Goal: Information Seeking & Learning: Learn about a topic

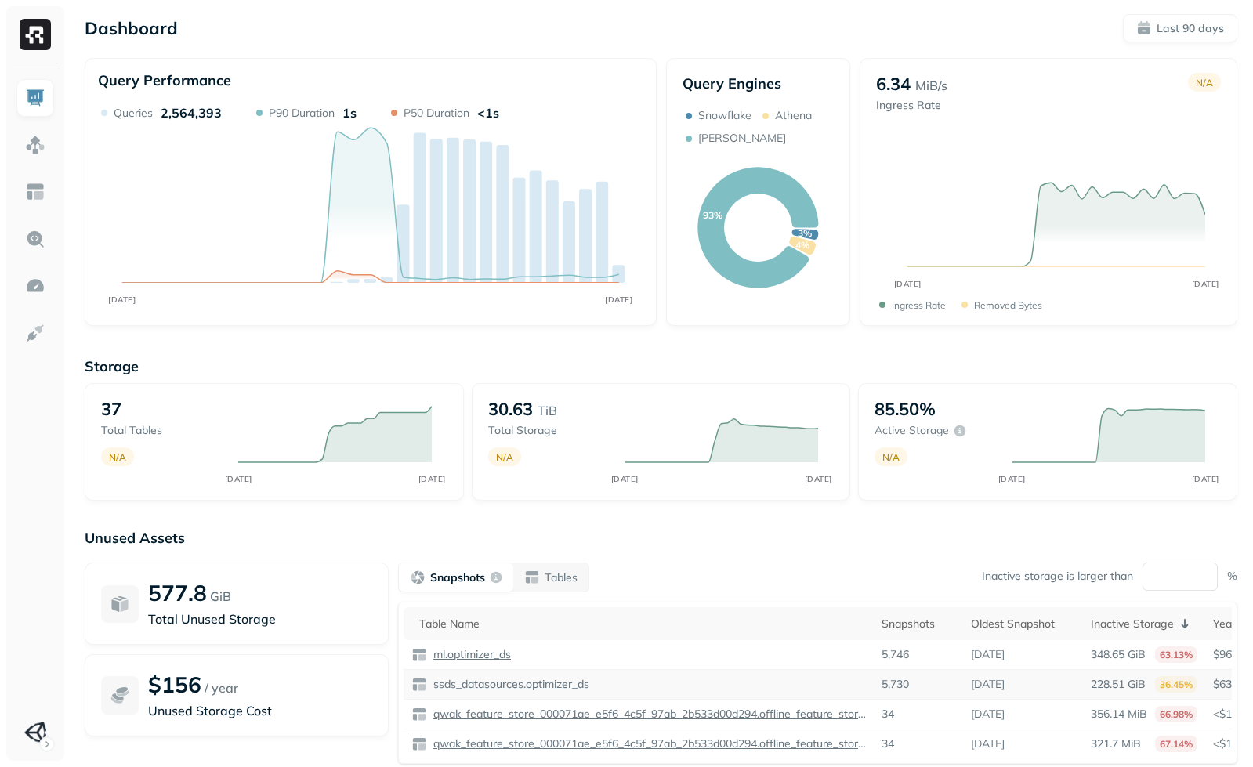
click at [493, 688] on p "ssds_datasources.optimizer_ds" at bounding box center [509, 684] width 159 height 15
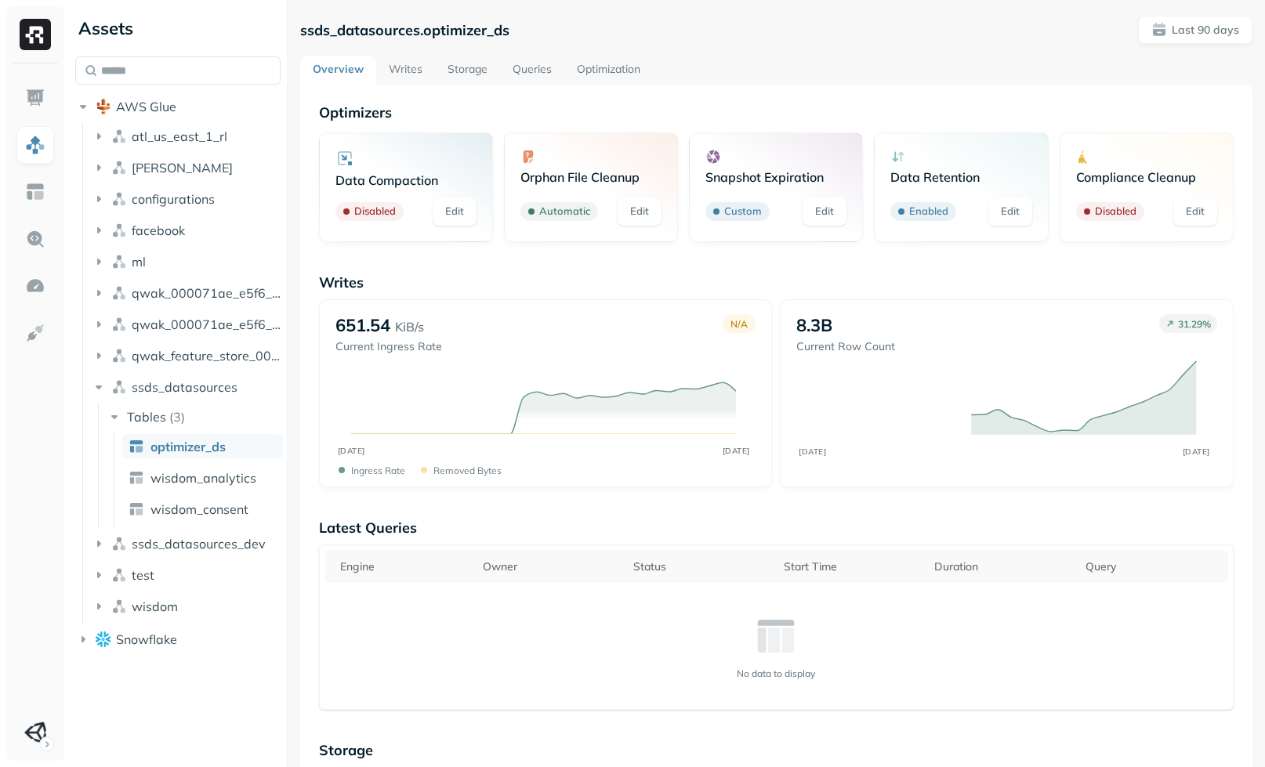
click at [993, 210] on link "Edit" at bounding box center [1011, 212] width 44 height 28
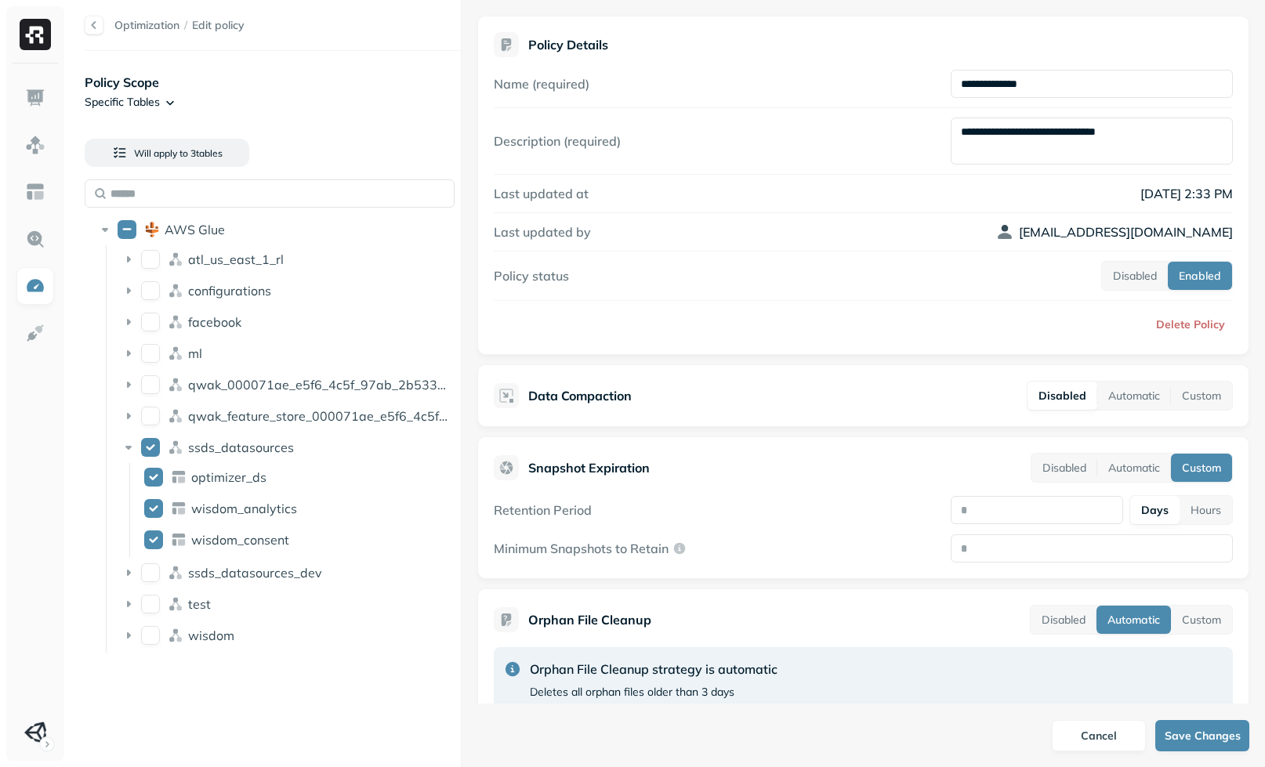
scroll to position [870, 0]
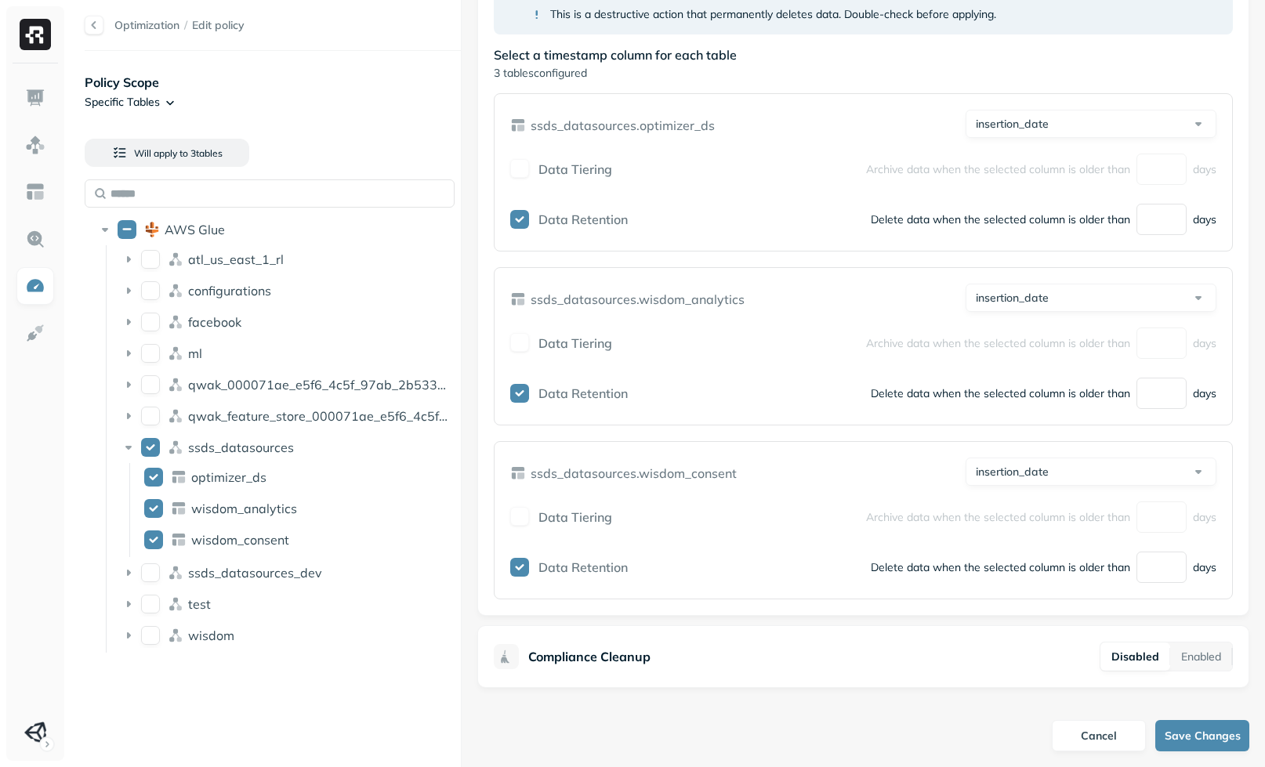
click at [681, 298] on p "ssds_datasources.wisdom_analytics" at bounding box center [638, 299] width 214 height 19
click at [691, 339] on div "Data Tiering Archive data when the selected column is older than days" at bounding box center [863, 343] width 706 height 31
click at [651, 464] on p "ssds_datasources.wisdom_consent" at bounding box center [634, 473] width 206 height 19
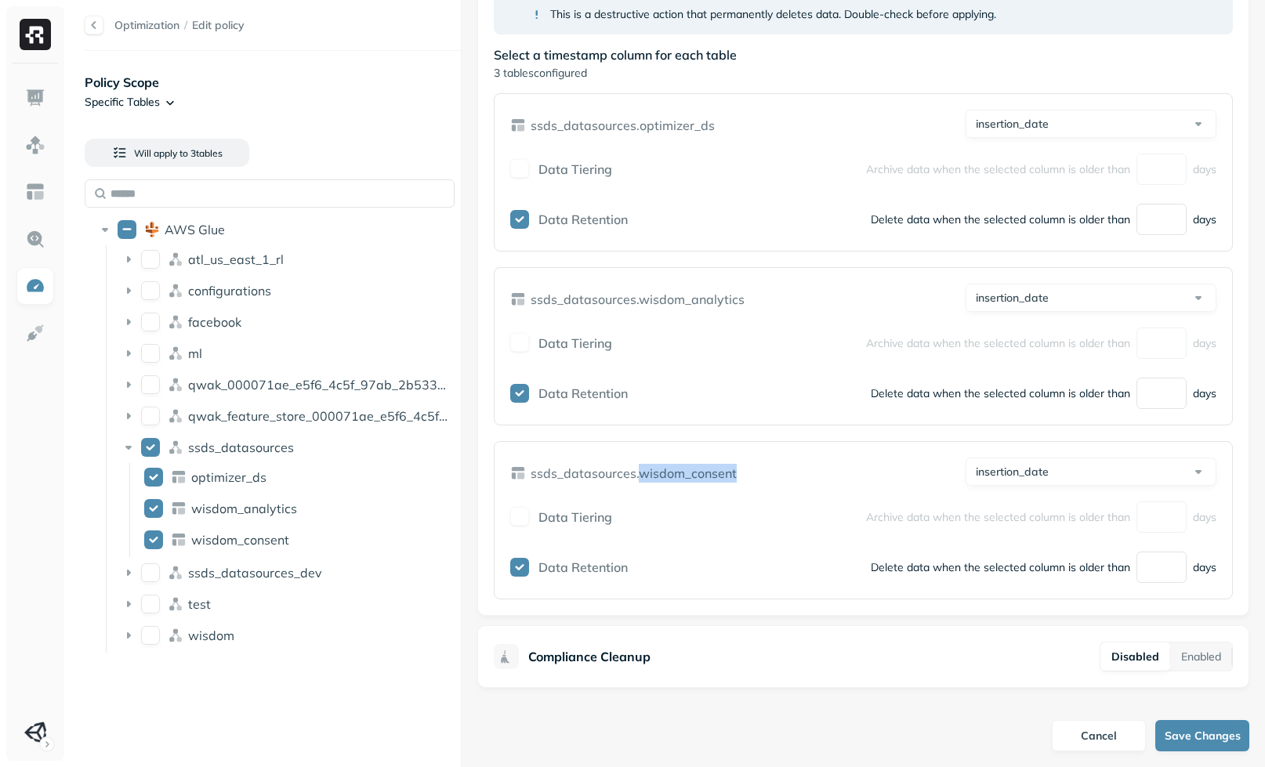
click at [651, 464] on p "ssds_datasources.wisdom_consent" at bounding box center [634, 473] width 206 height 19
click at [640, 444] on div at bounding box center [640, 444] width 0 height 0
click at [734, 767] on div at bounding box center [632, 767] width 1265 height 0
click at [766, 274] on div "**********" at bounding box center [863, 346] width 739 height 158
drag, startPoint x: 728, startPoint y: 118, endPoint x: 553, endPoint y: 117, distance: 174.8
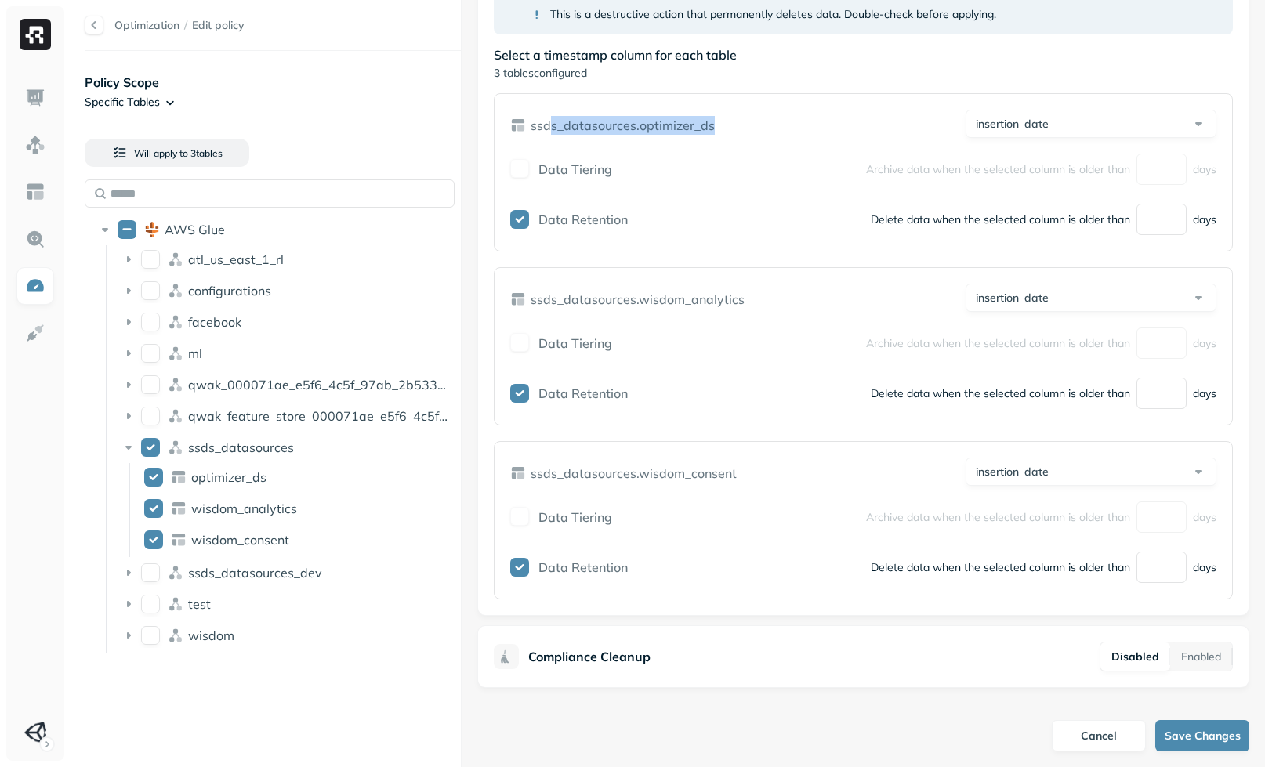
click at [553, 117] on div "**********" at bounding box center [863, 125] width 706 height 31
click at [513, 136] on div "ssds_datasources.optimizer_ds" at bounding box center [612, 125] width 205 height 31
drag, startPoint x: 729, startPoint y: 123, endPoint x: 529, endPoint y: 125, distance: 199.9
click at [529, 125] on div "**********" at bounding box center [863, 125] width 706 height 31
copy p "ssds_datasources.optimizer_ds"
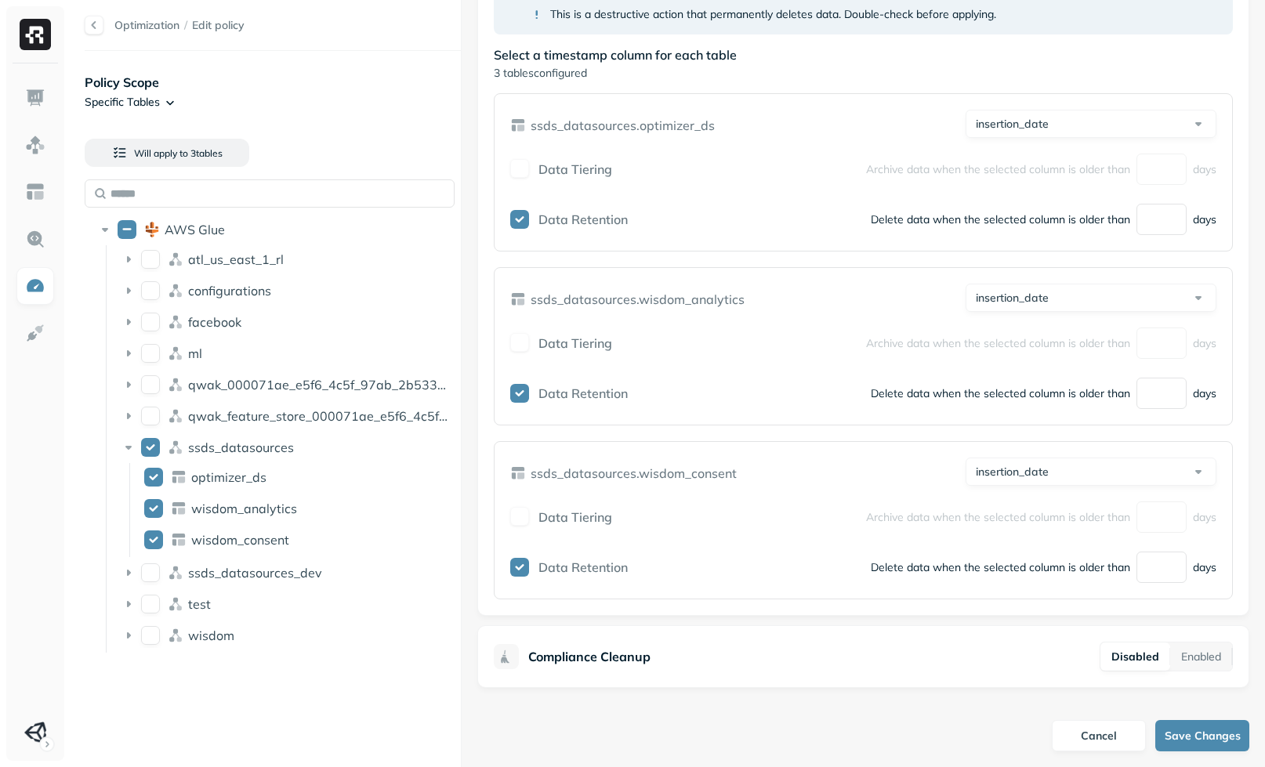
click at [666, 378] on div "Data Retention Delete data when the selected column is older than ** days" at bounding box center [863, 393] width 706 height 31
click at [176, 189] on input "text" at bounding box center [270, 194] width 370 height 28
type input "*"
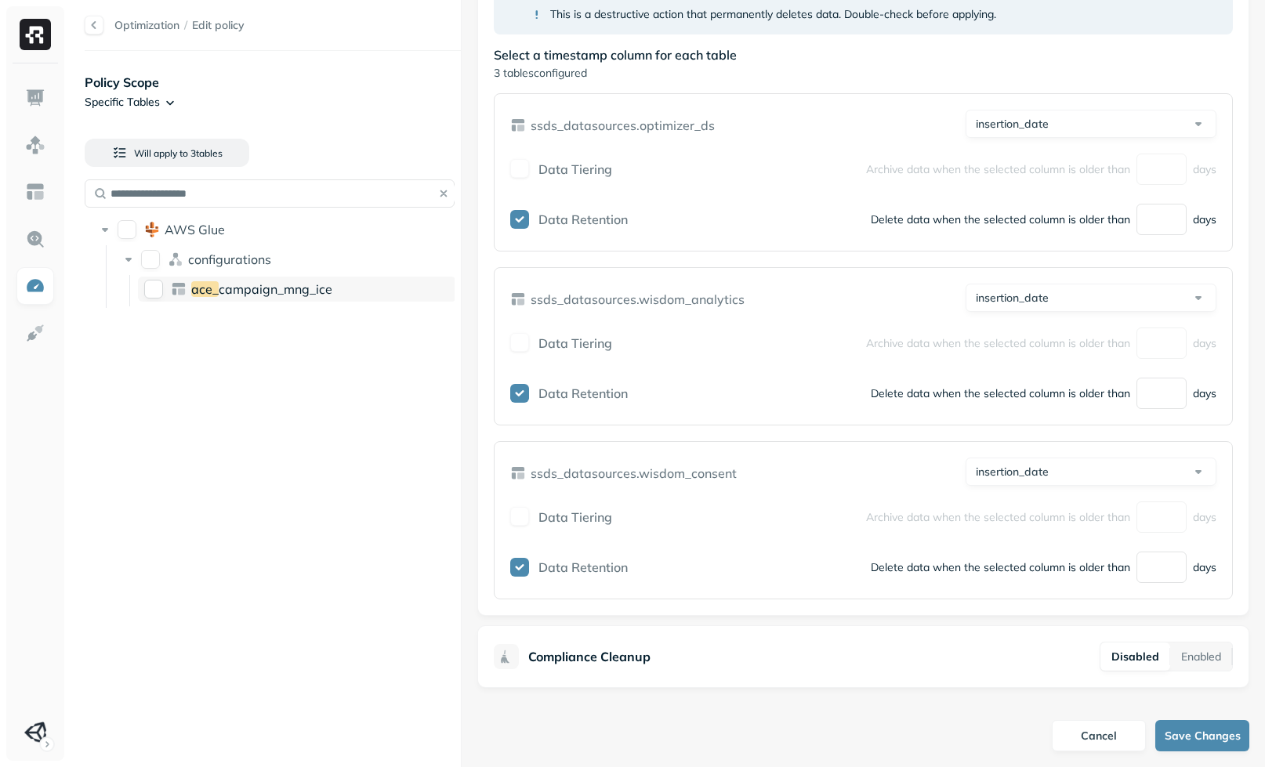
type input "**********"
click at [180, 286] on icon at bounding box center [178, 289] width 13 height 13
click at [40, 104] on img at bounding box center [35, 98] width 20 height 20
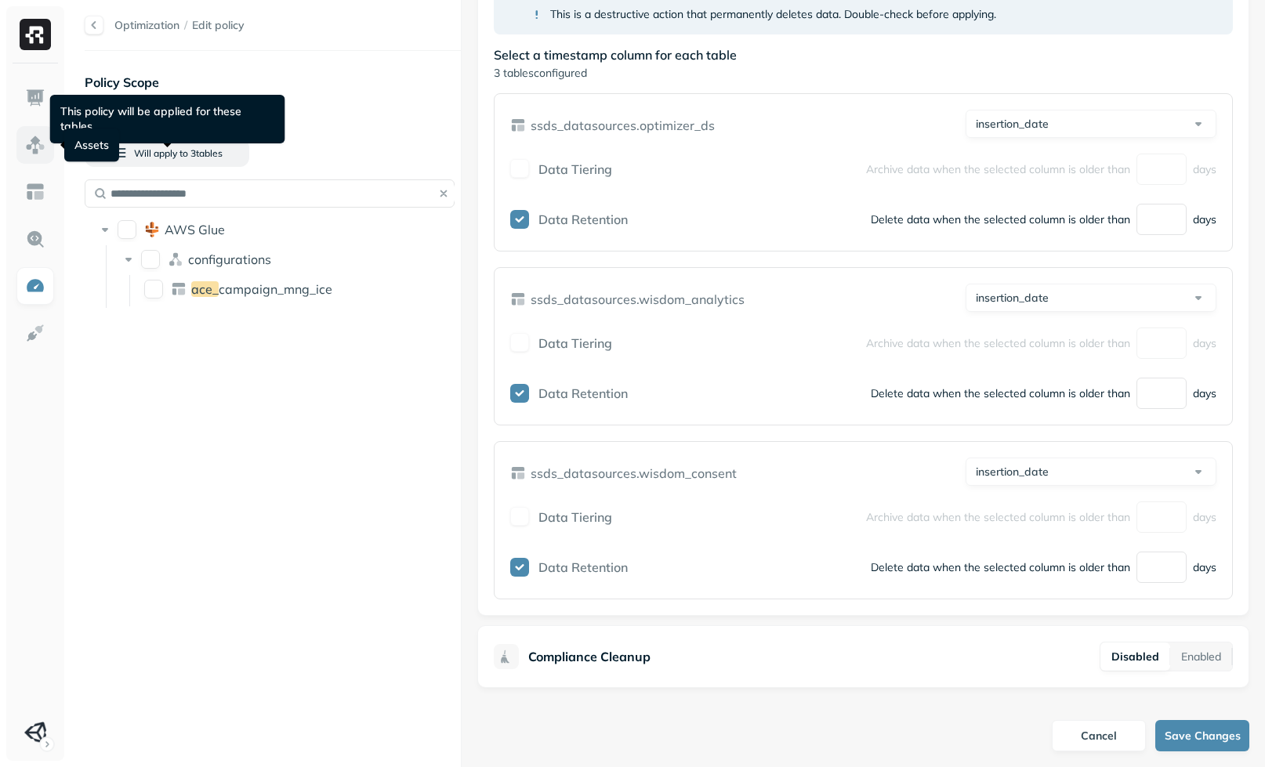
click at [46, 146] on link at bounding box center [35, 145] width 38 height 38
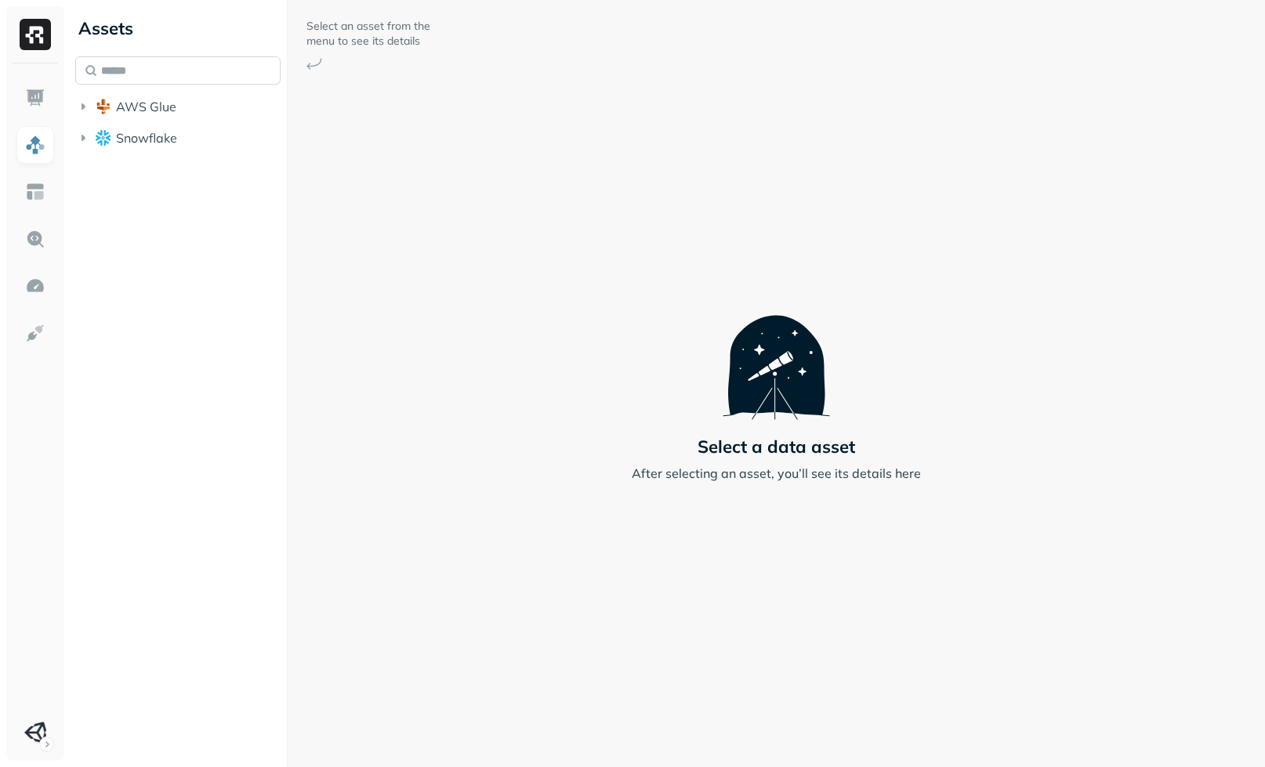
click at [210, 63] on input "text" at bounding box center [177, 70] width 205 height 28
type input "**********"
click at [211, 202] on span "ace_campaign_mng_ice" at bounding box center [221, 196] width 141 height 16
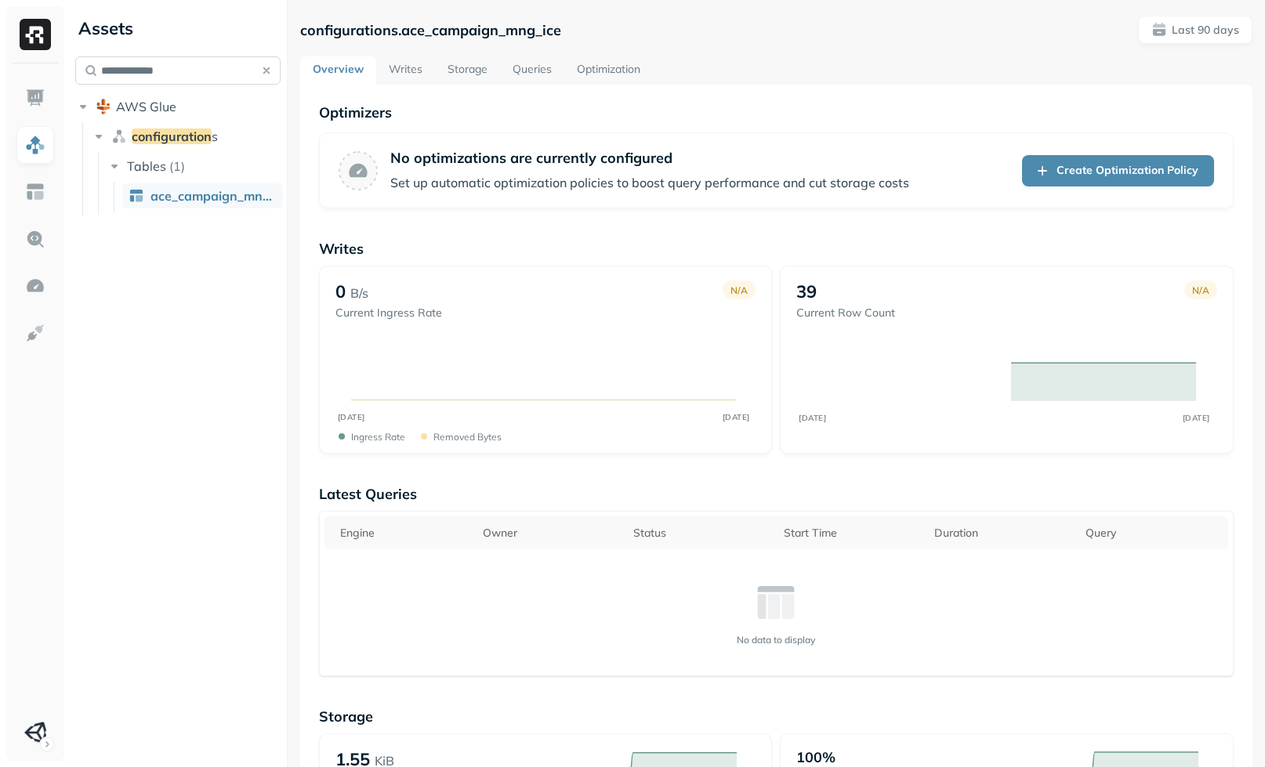
click at [262, 69] on button "button" at bounding box center [267, 71] width 22 height 22
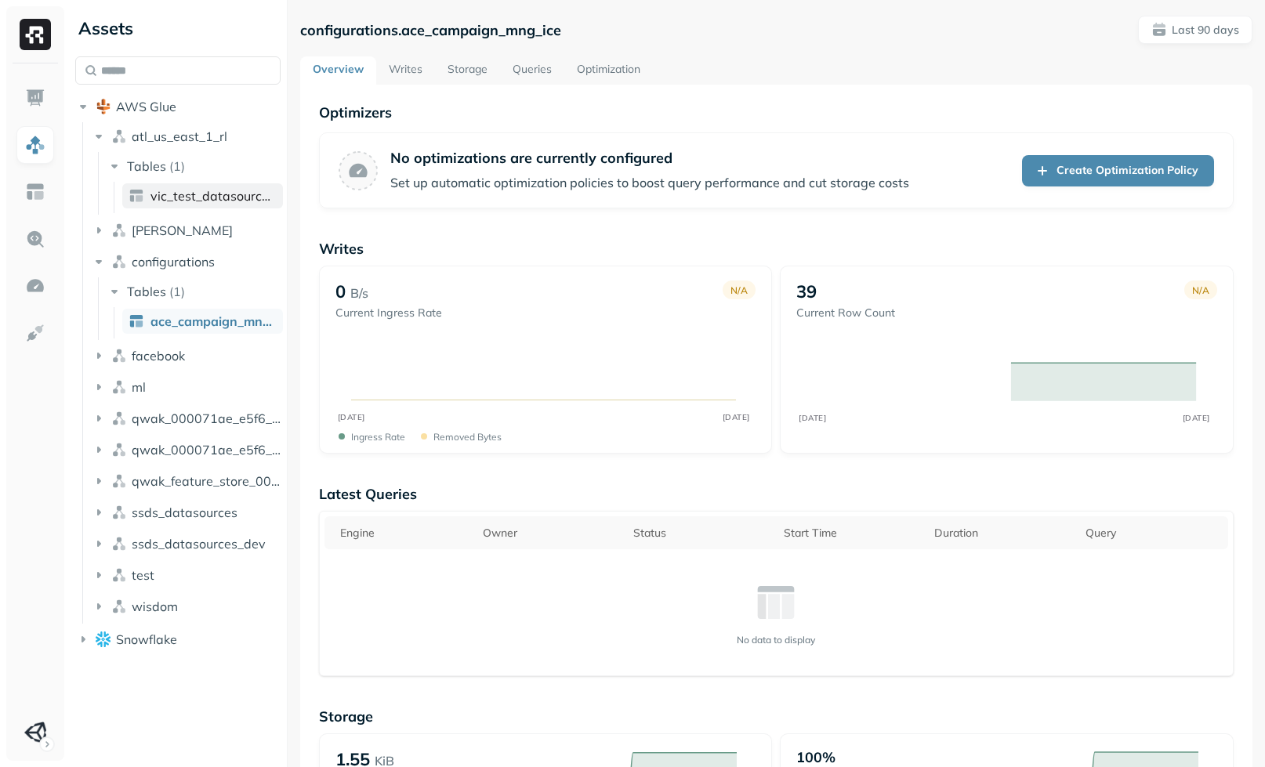
click at [172, 197] on span "vic_test_datasource_layer_intermediate" at bounding box center [214, 196] width 126 height 16
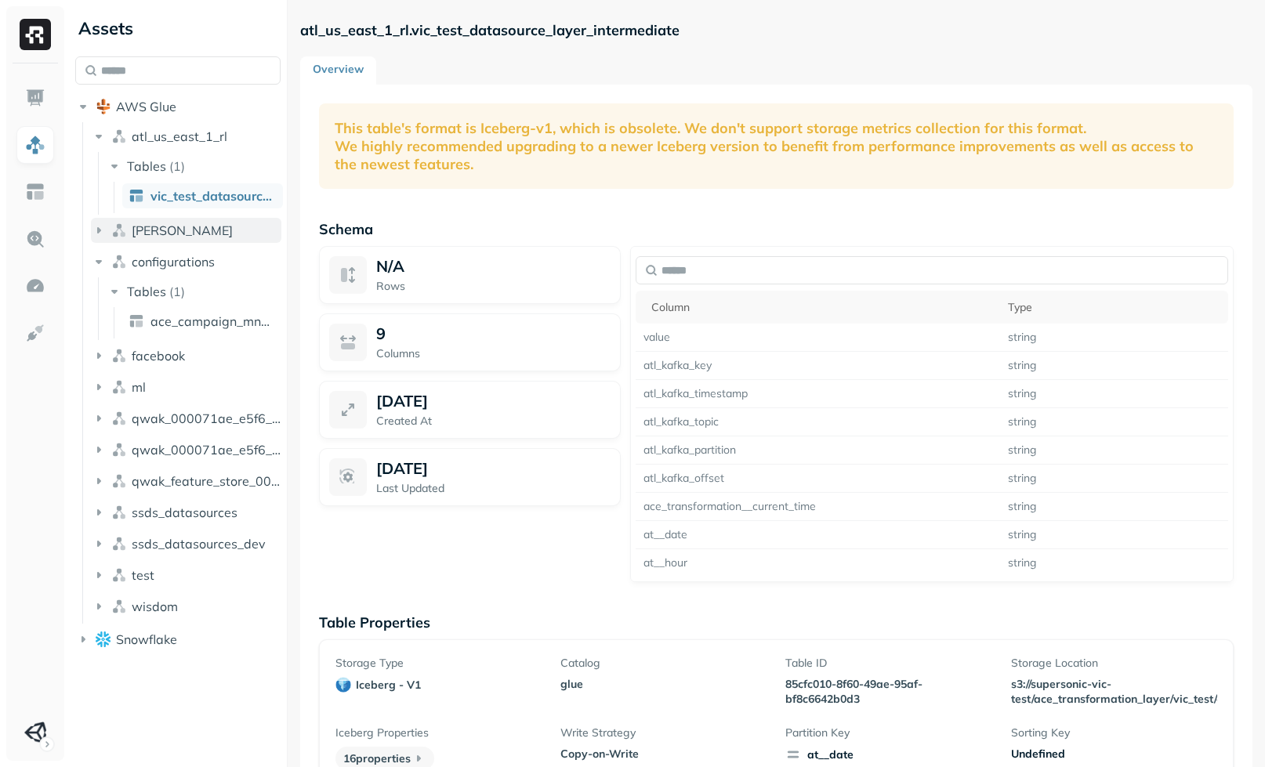
click at [194, 234] on button "churney" at bounding box center [186, 230] width 190 height 25
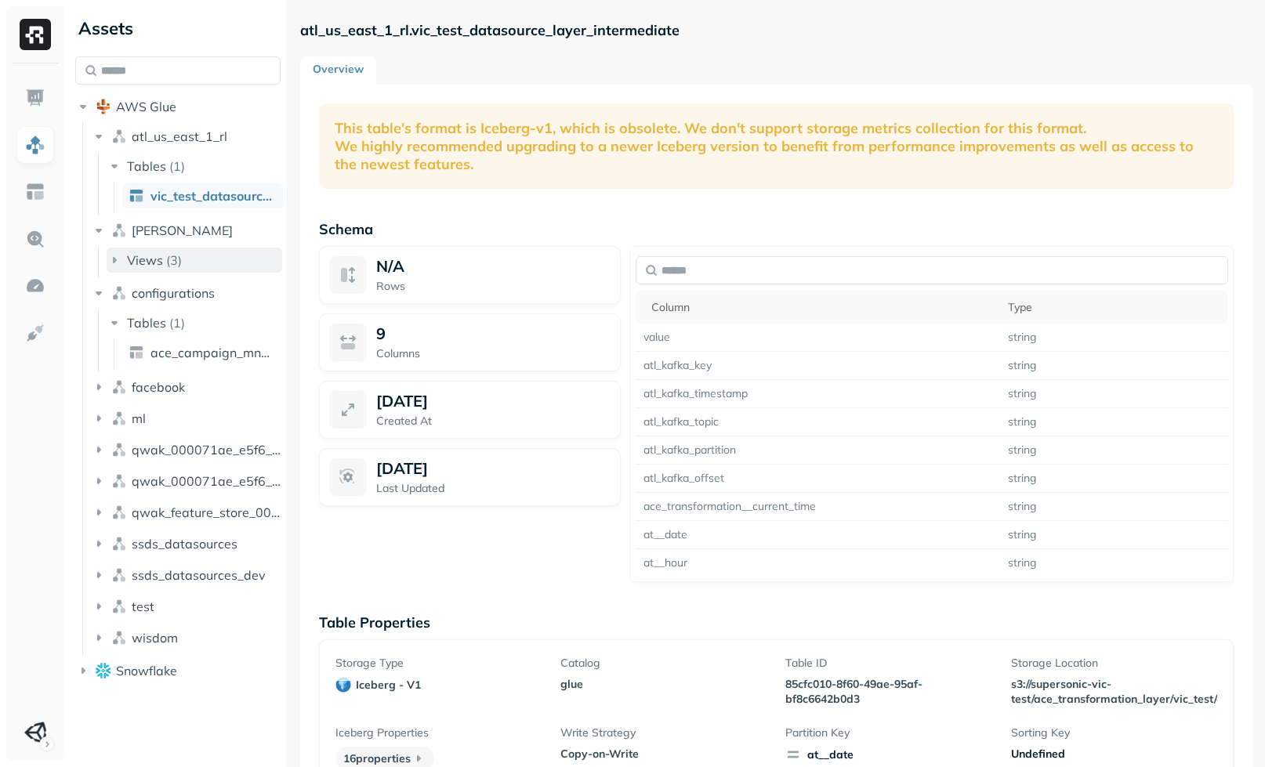
click at [175, 271] on button "Views ( 3 )" at bounding box center [195, 260] width 176 height 25
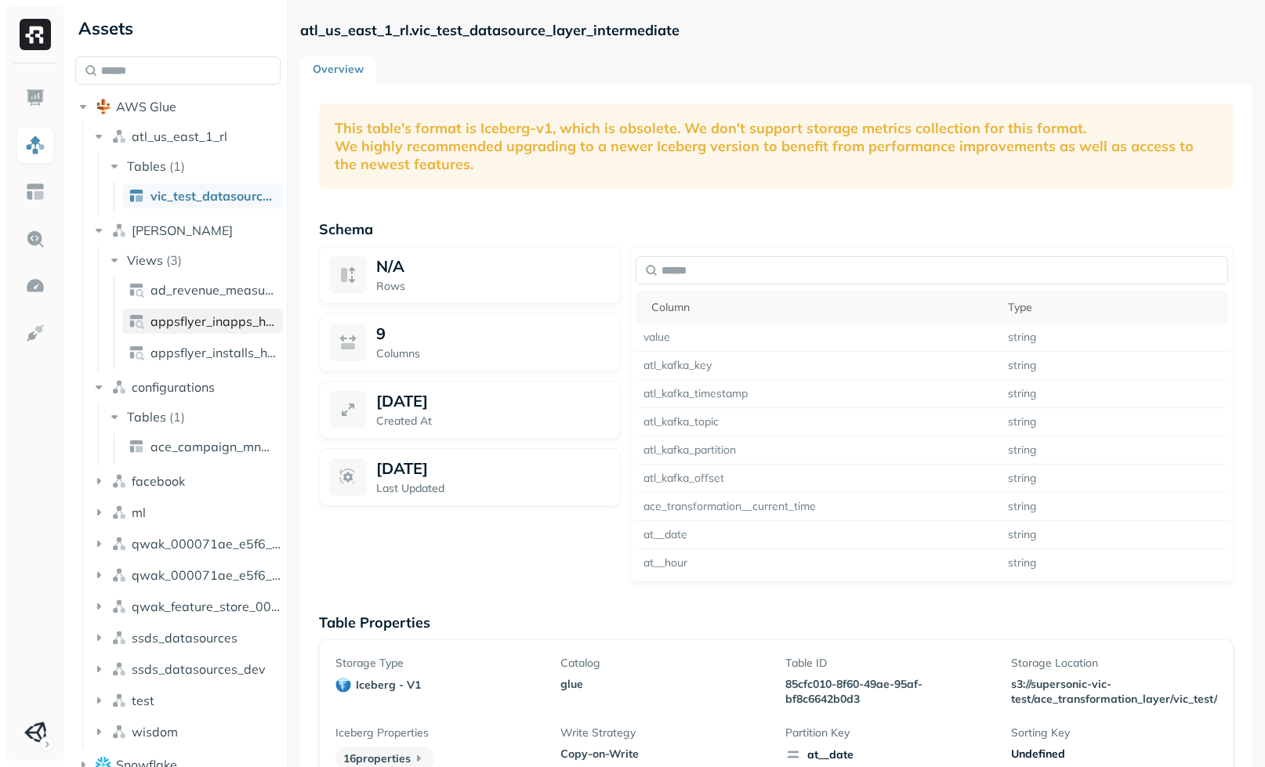
click at [199, 330] on link "appsflyer_inapps_hashed" at bounding box center [202, 321] width 161 height 25
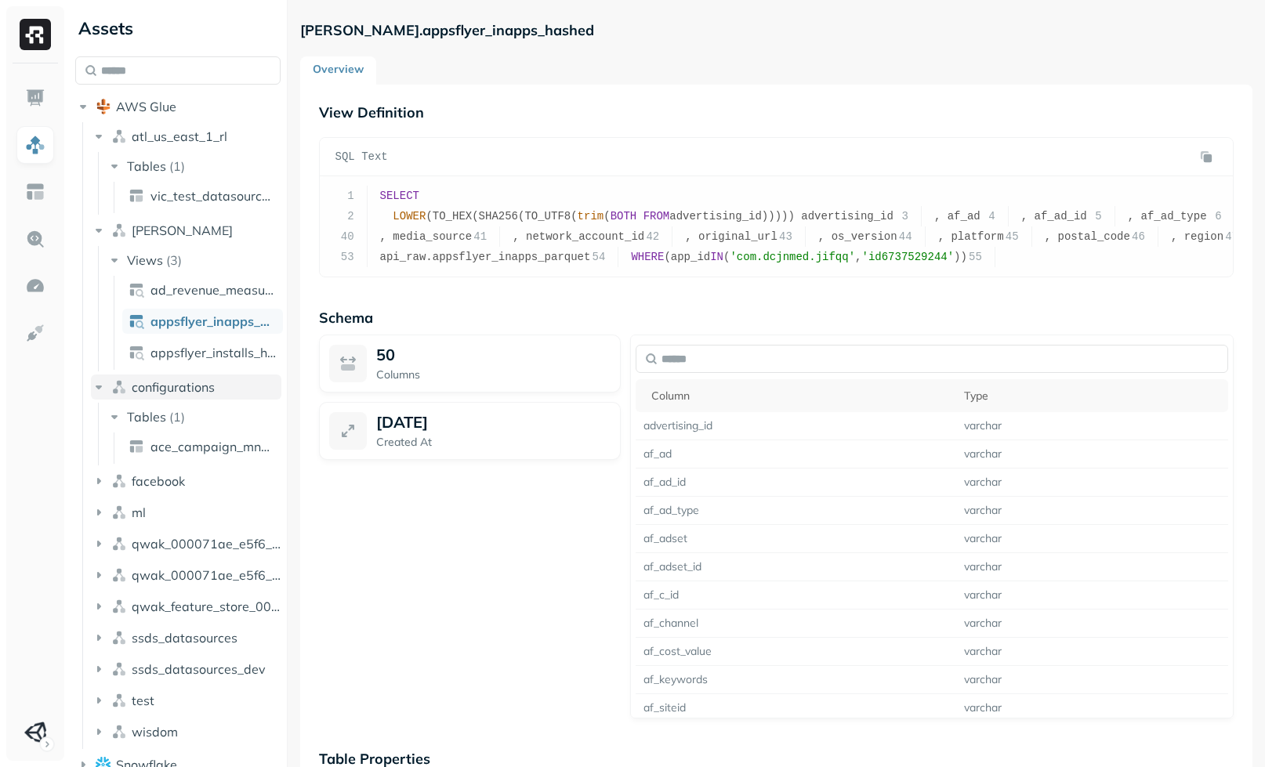
click at [209, 389] on span "configurations" at bounding box center [173, 387] width 83 height 16
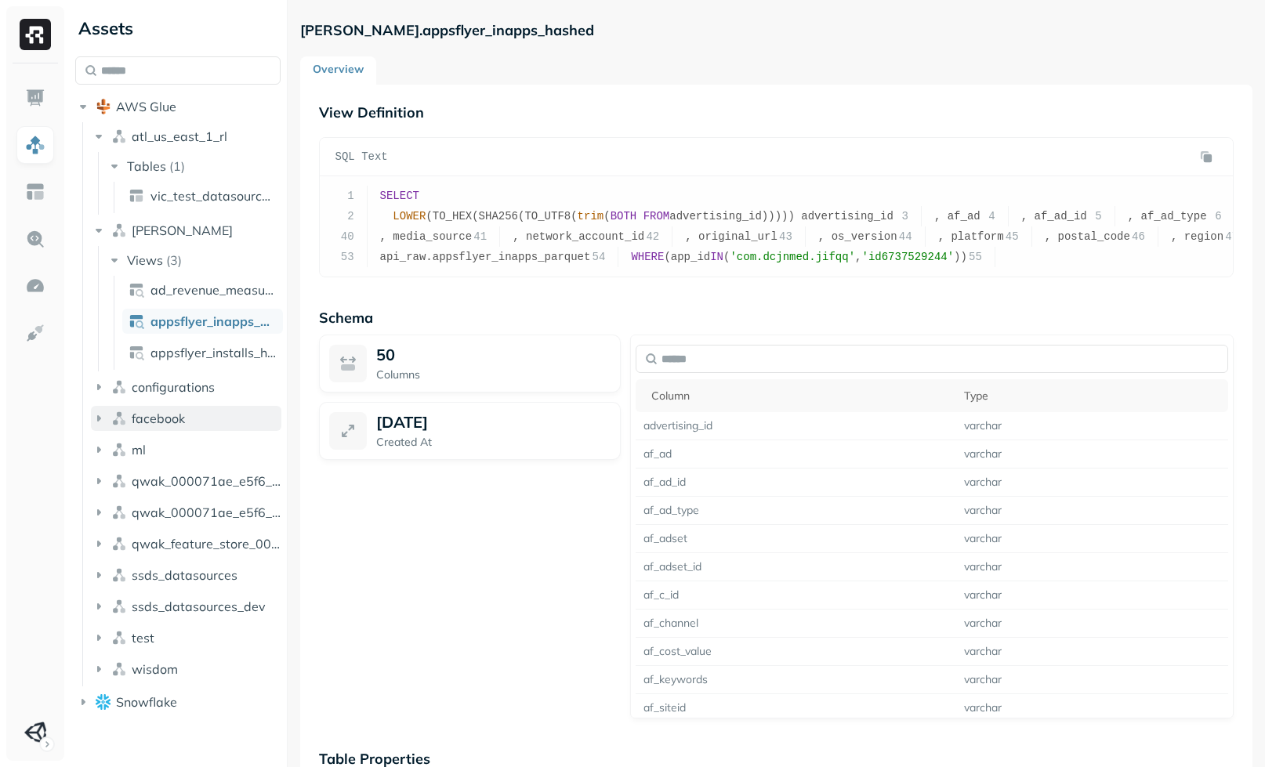
click at [198, 412] on button "facebook" at bounding box center [186, 418] width 190 height 25
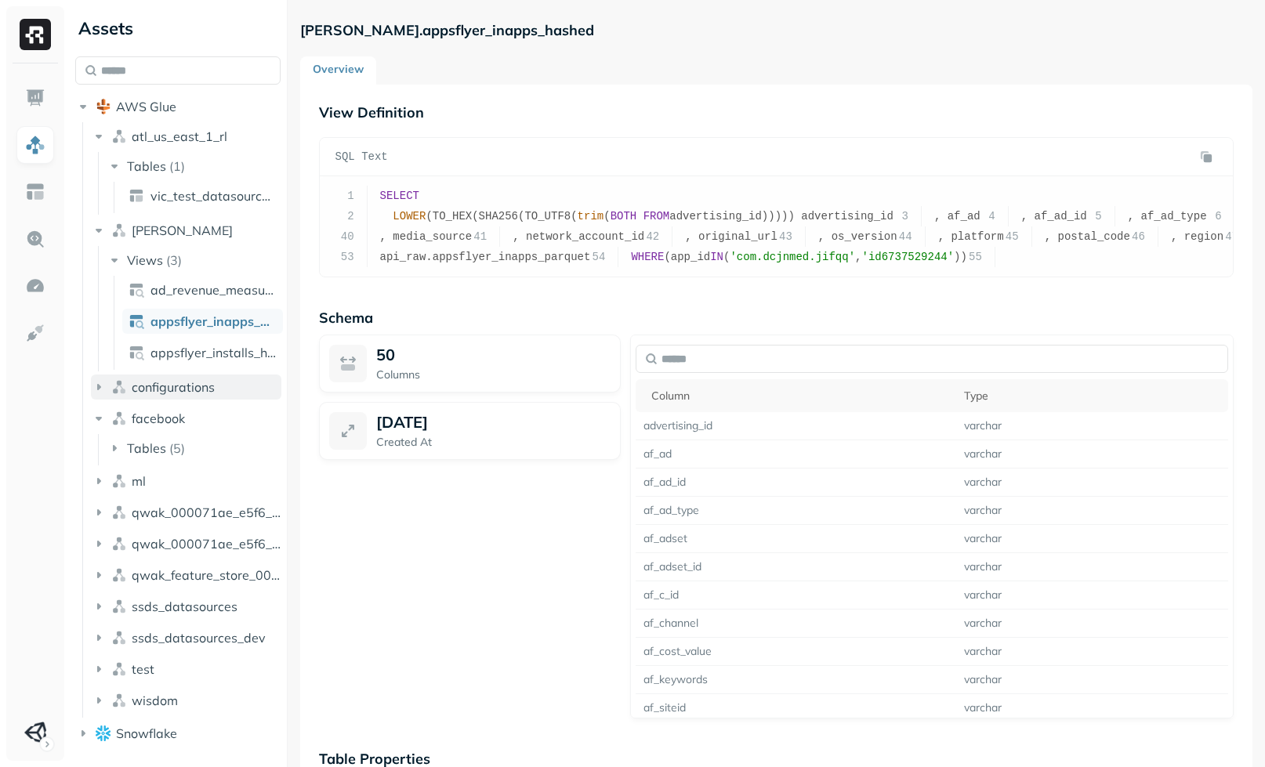
click at [216, 385] on button "configurations" at bounding box center [186, 387] width 190 height 25
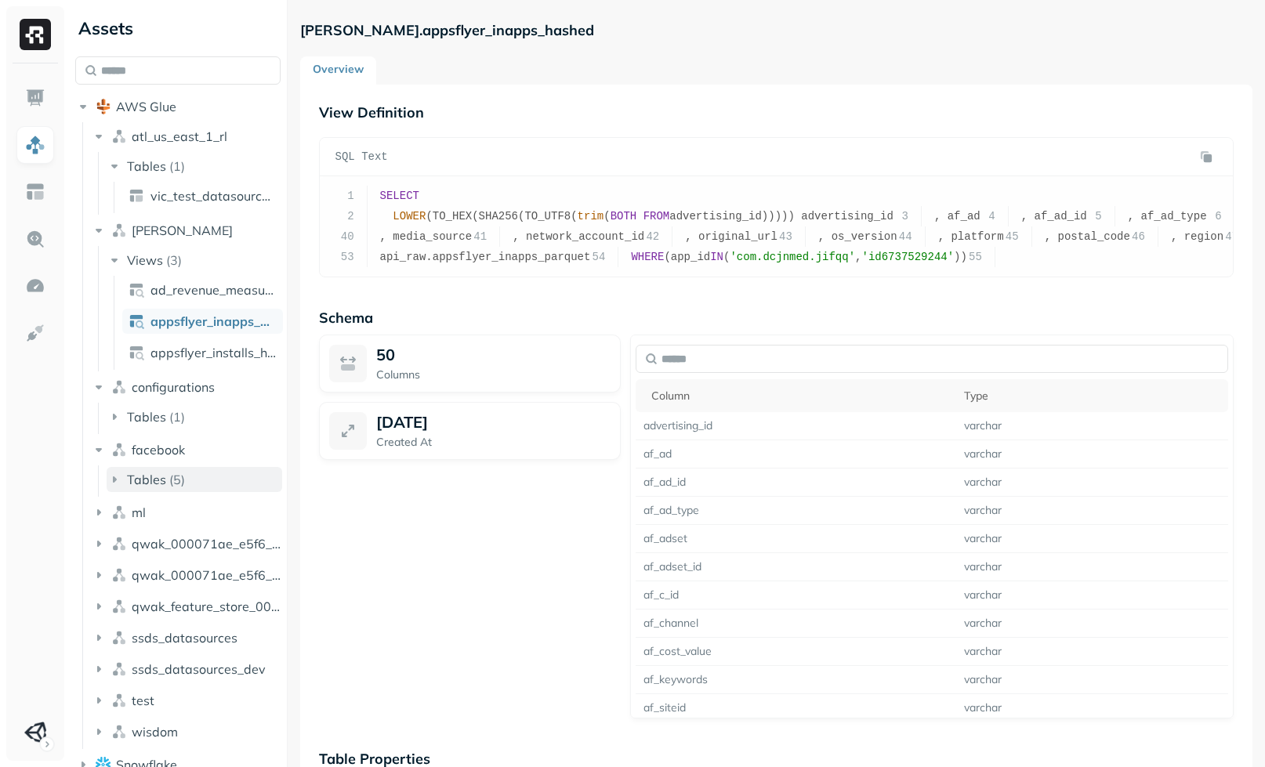
click at [187, 474] on button "Tables ( 5 )" at bounding box center [195, 479] width 176 height 25
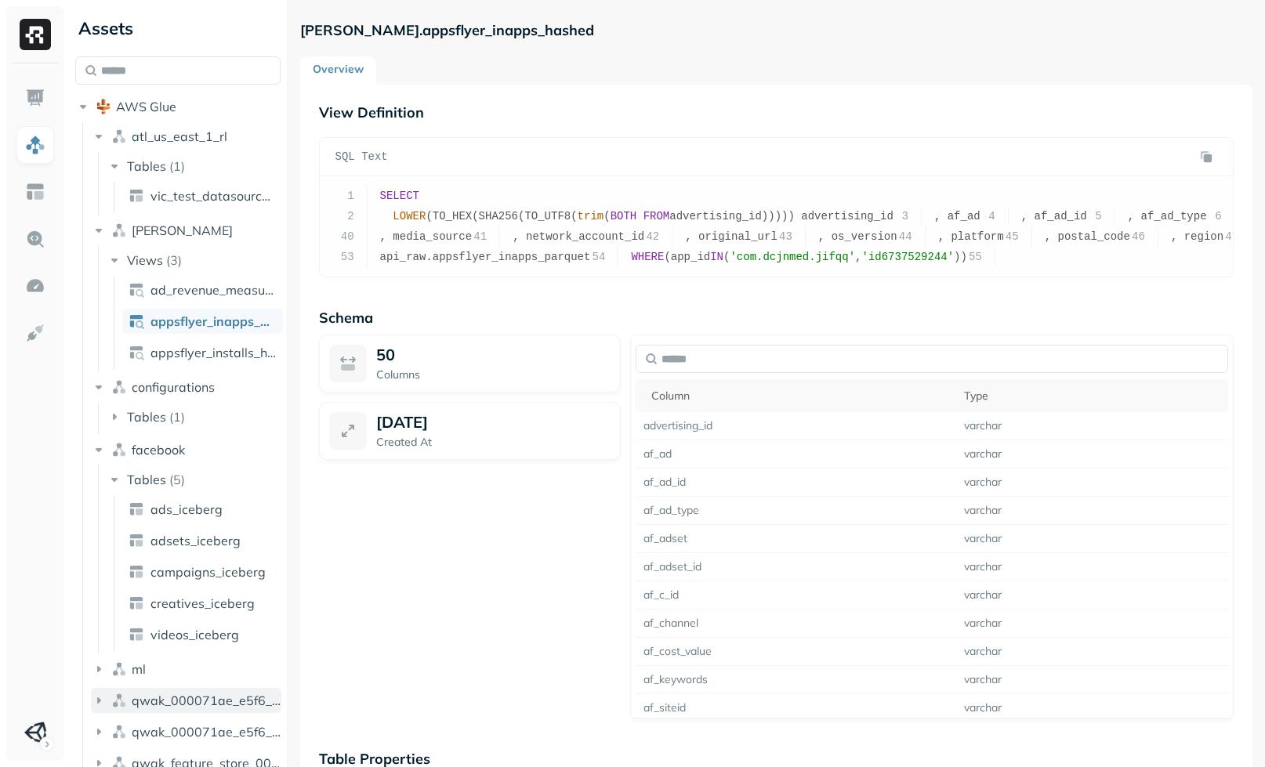
scroll to position [176, 0]
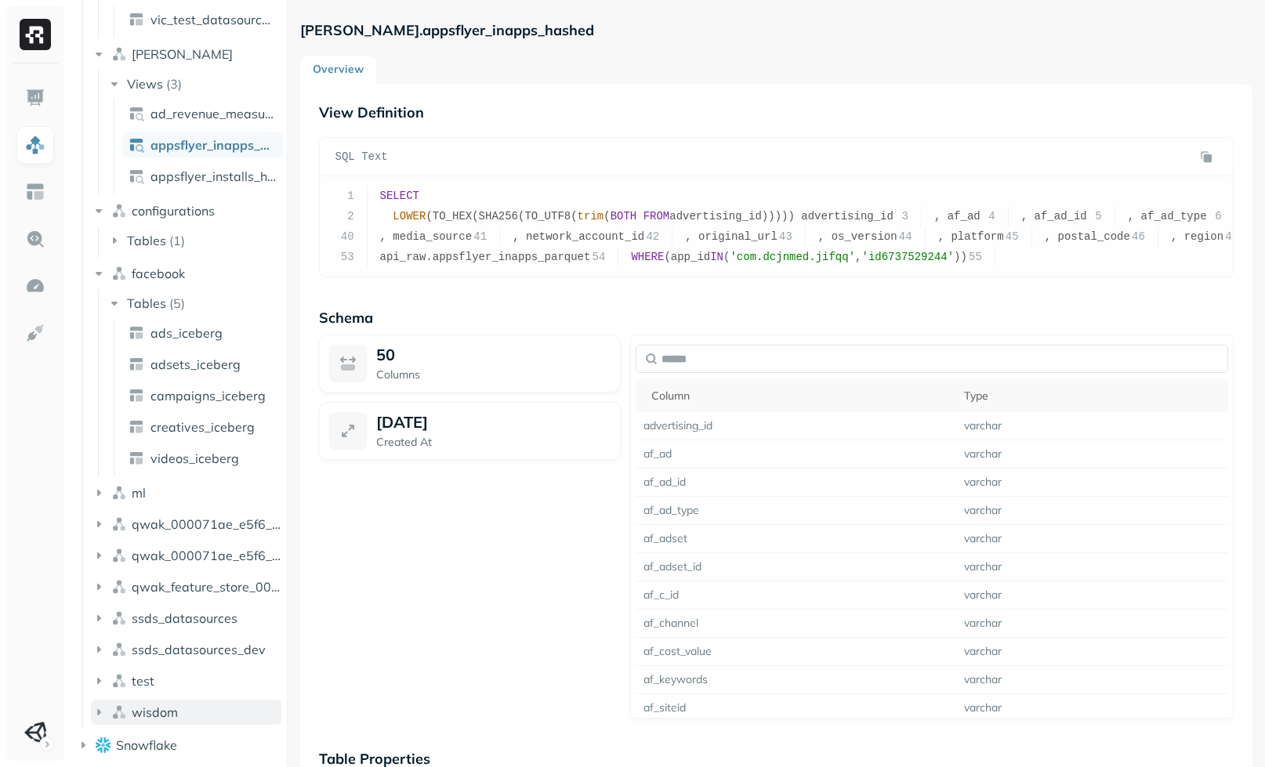
click at [168, 700] on button "wisdom" at bounding box center [186, 712] width 190 height 25
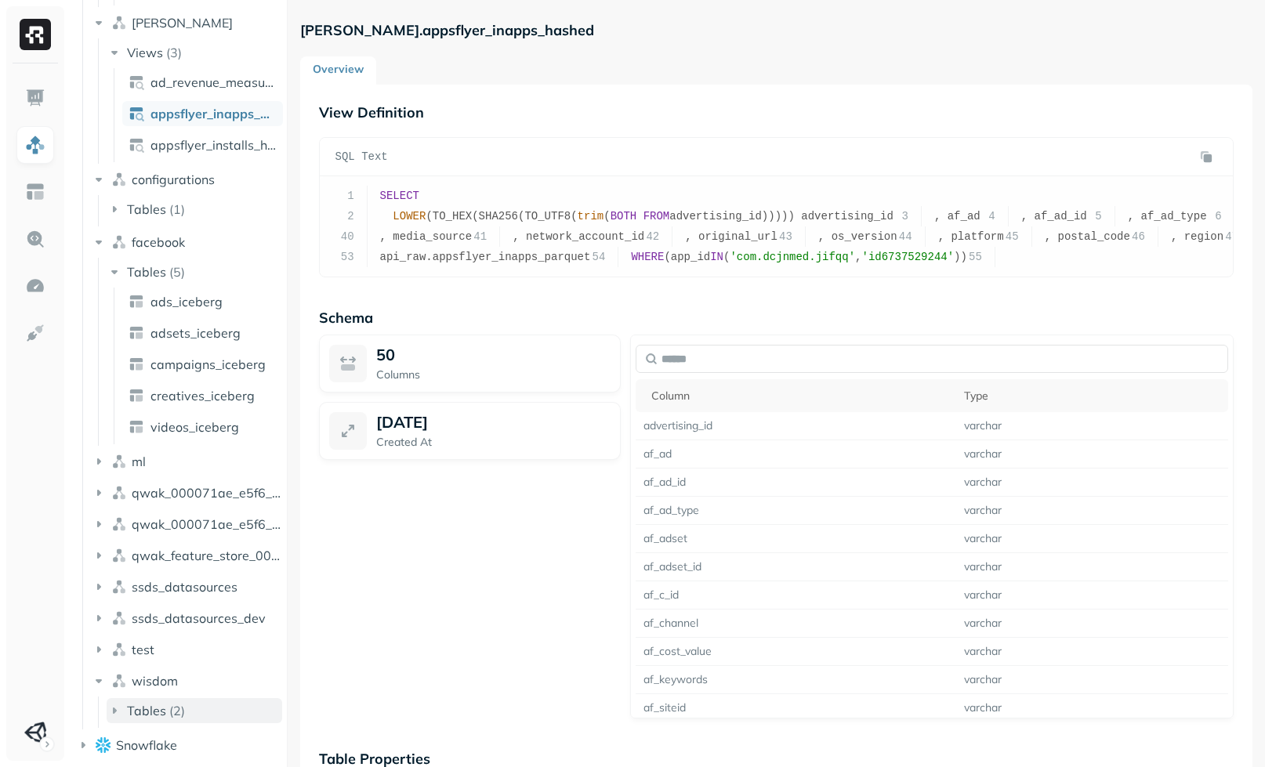
click at [188, 706] on button "Tables ( 2 )" at bounding box center [195, 710] width 176 height 25
click at [219, 737] on span "analytics_ssds" at bounding box center [194, 741] width 86 height 16
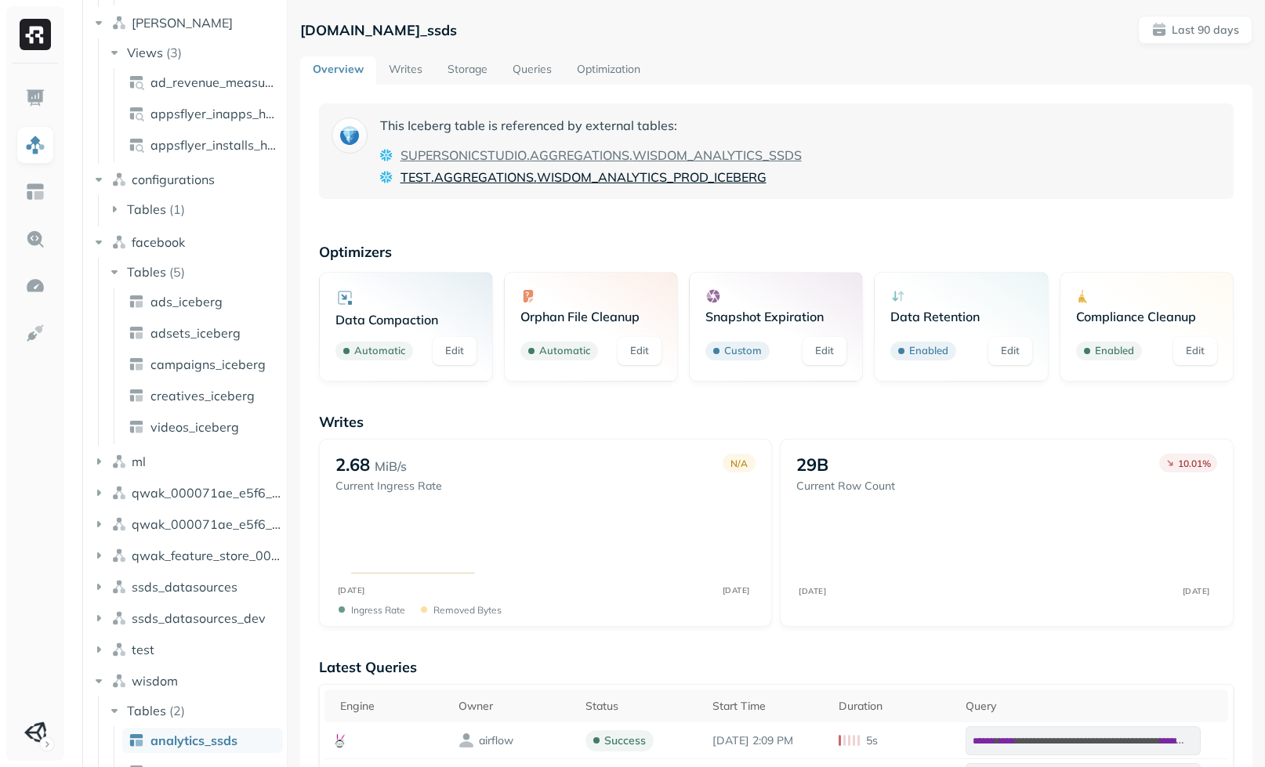
click at [530, 176] on span "AGGREGATIONS" at bounding box center [484, 177] width 100 height 19
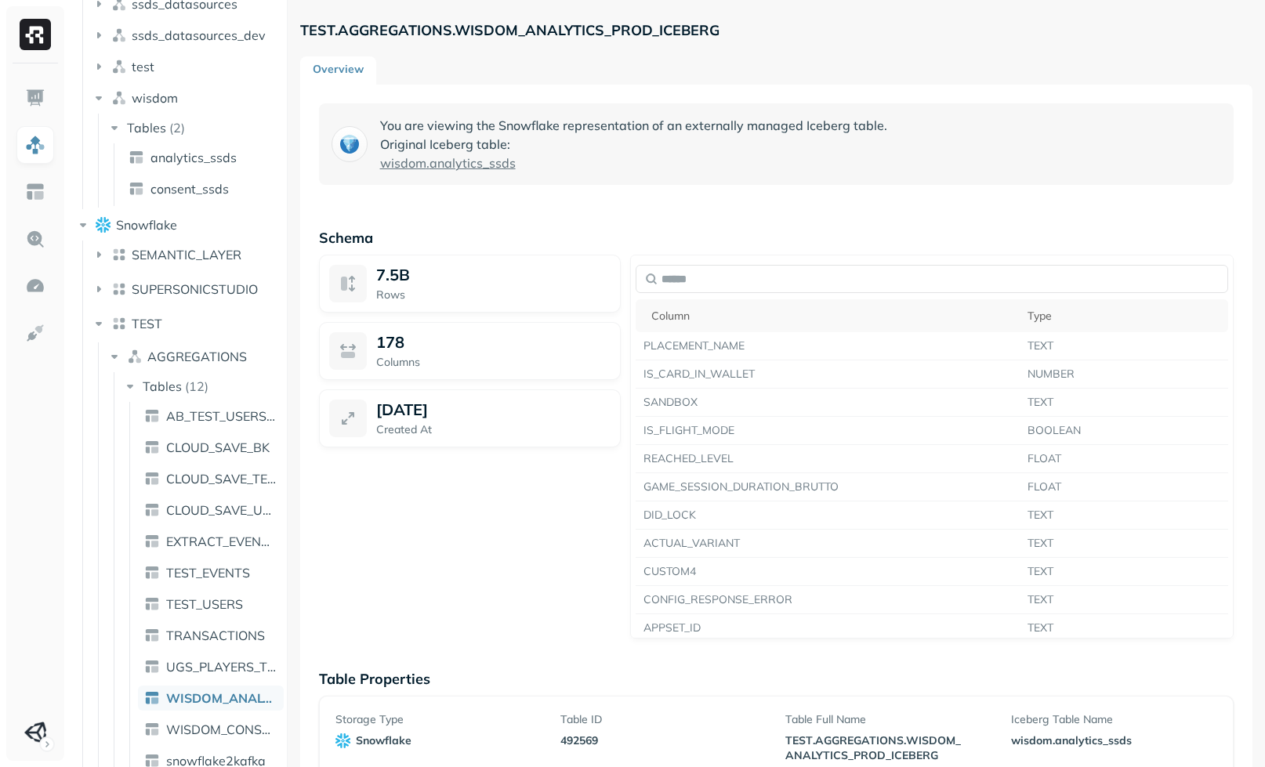
scroll to position [813, 0]
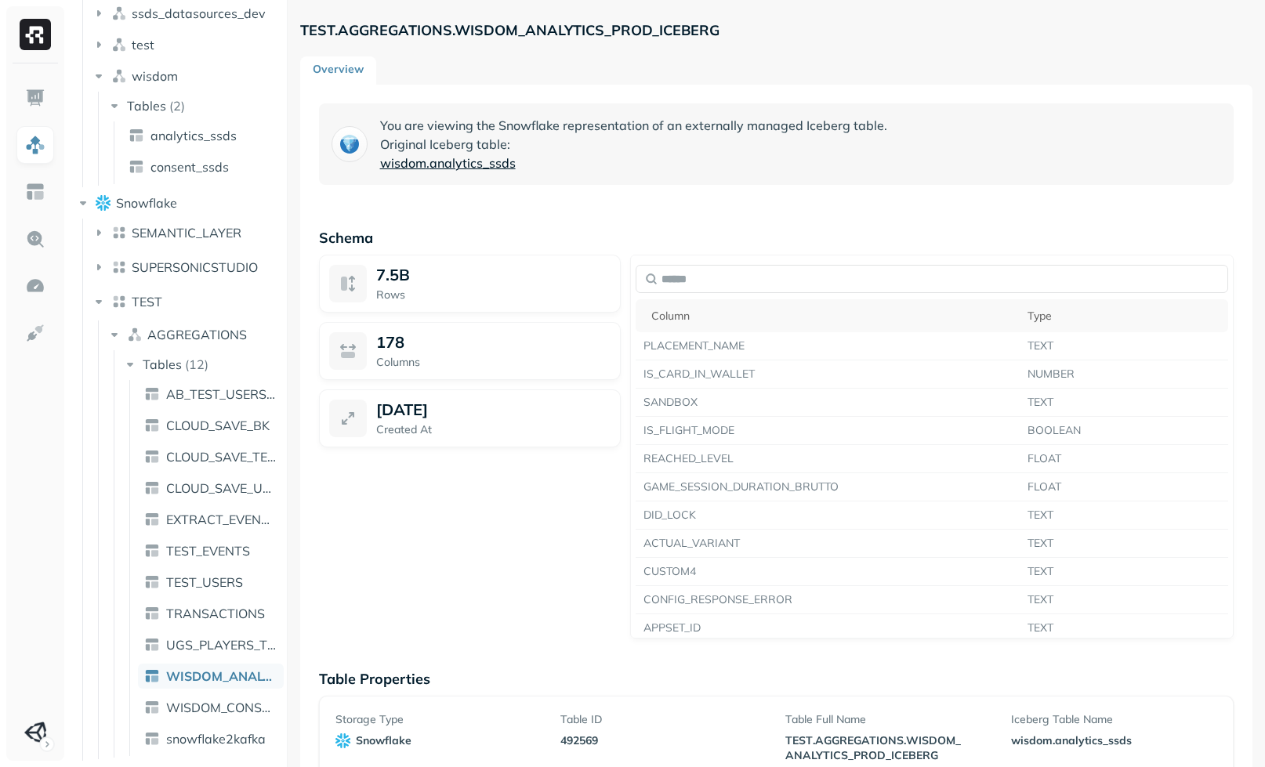
click at [481, 162] on span "analytics_ssds" at bounding box center [473, 163] width 86 height 19
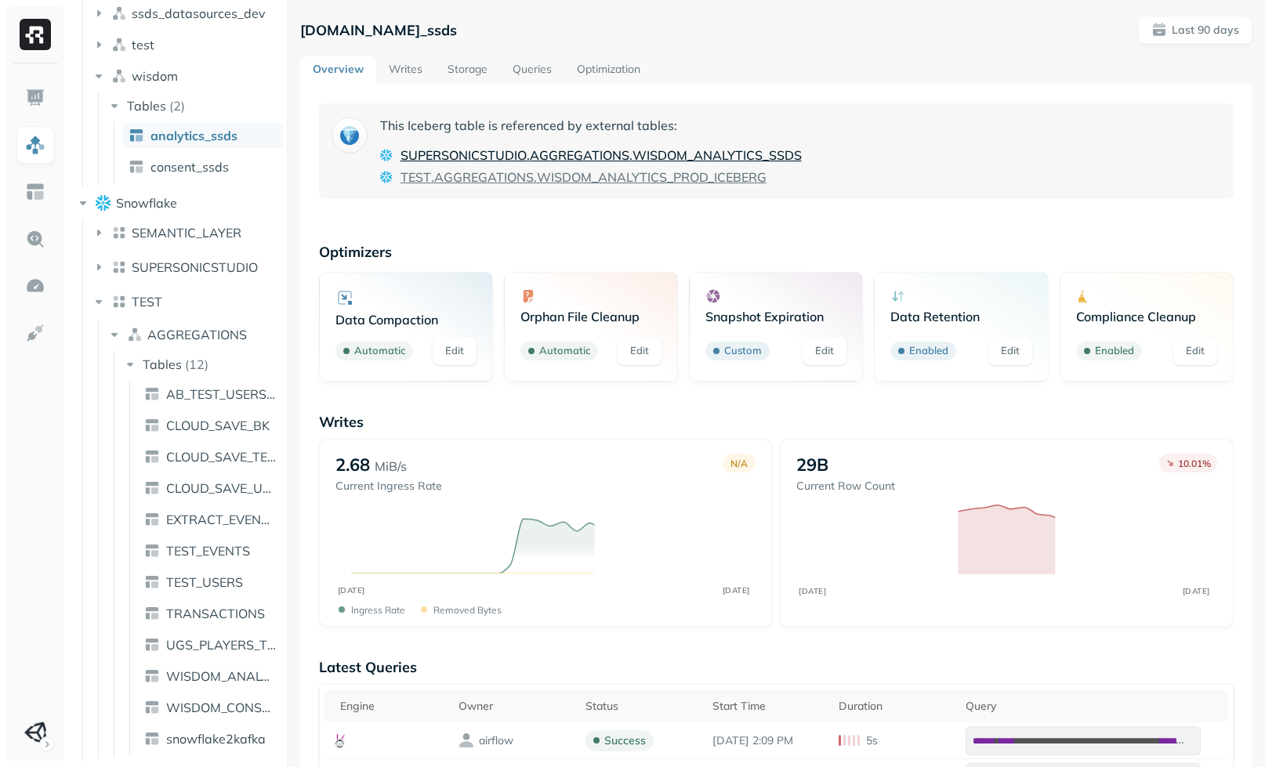
click at [484, 158] on span "SUPERSONICSTUDIO" at bounding box center [464, 155] width 126 height 19
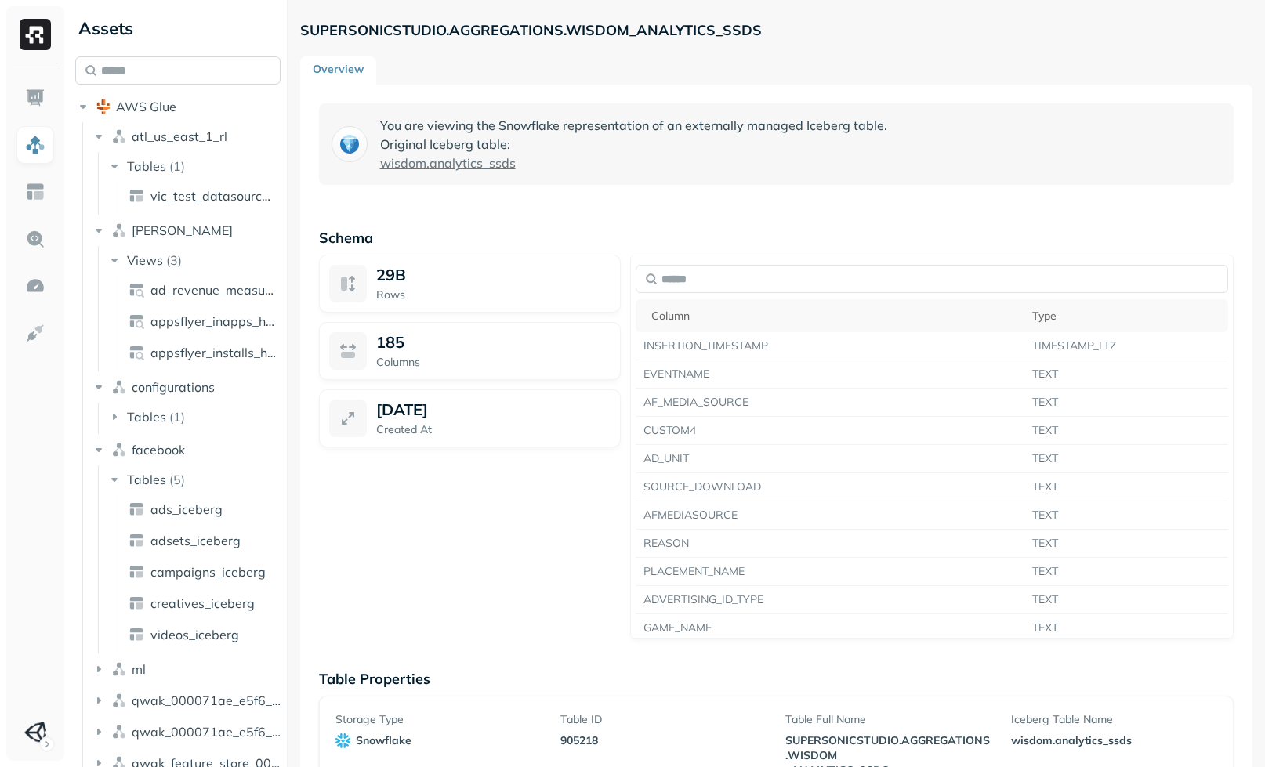
click at [248, 74] on input "text" at bounding box center [177, 70] width 205 height 28
click at [261, 37] on div "Assets" at bounding box center [177, 28] width 205 height 25
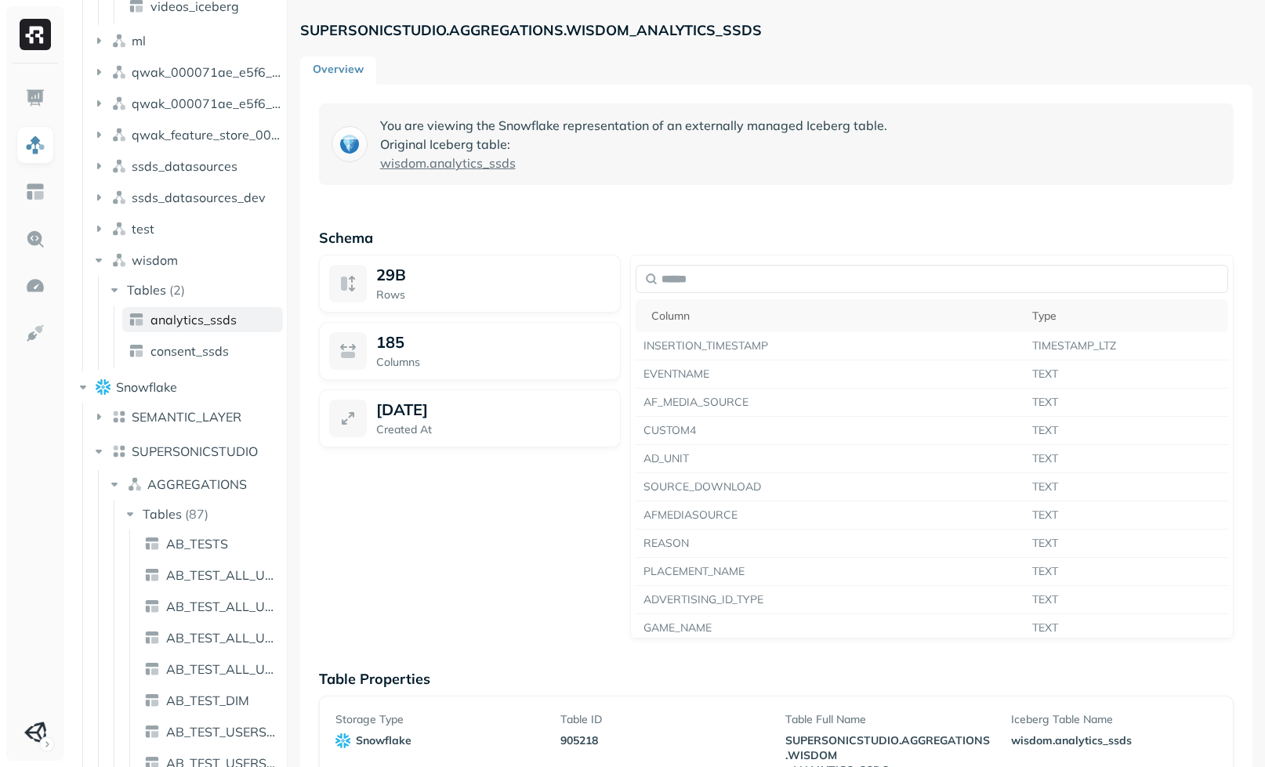
click at [198, 314] on span "analytics_ssds" at bounding box center [194, 320] width 86 height 16
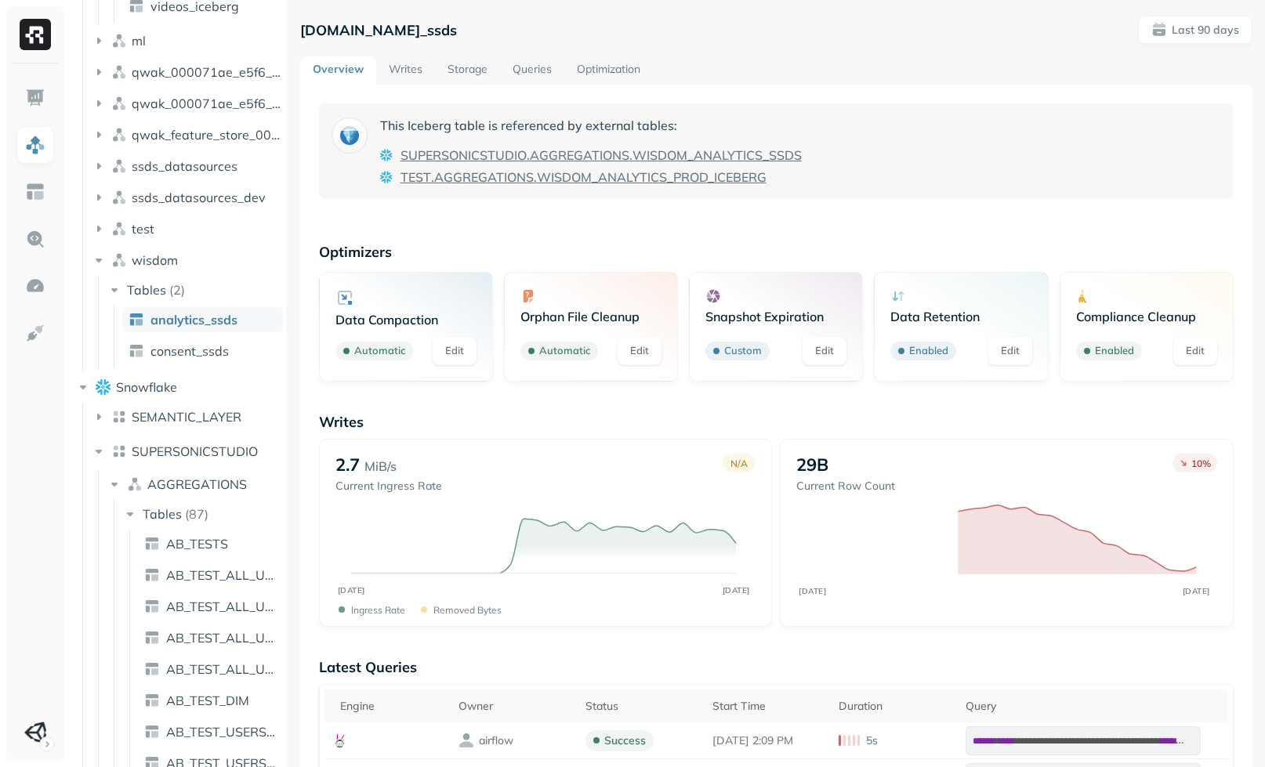
click at [526, 57] on link "Queries" at bounding box center [532, 70] width 64 height 28
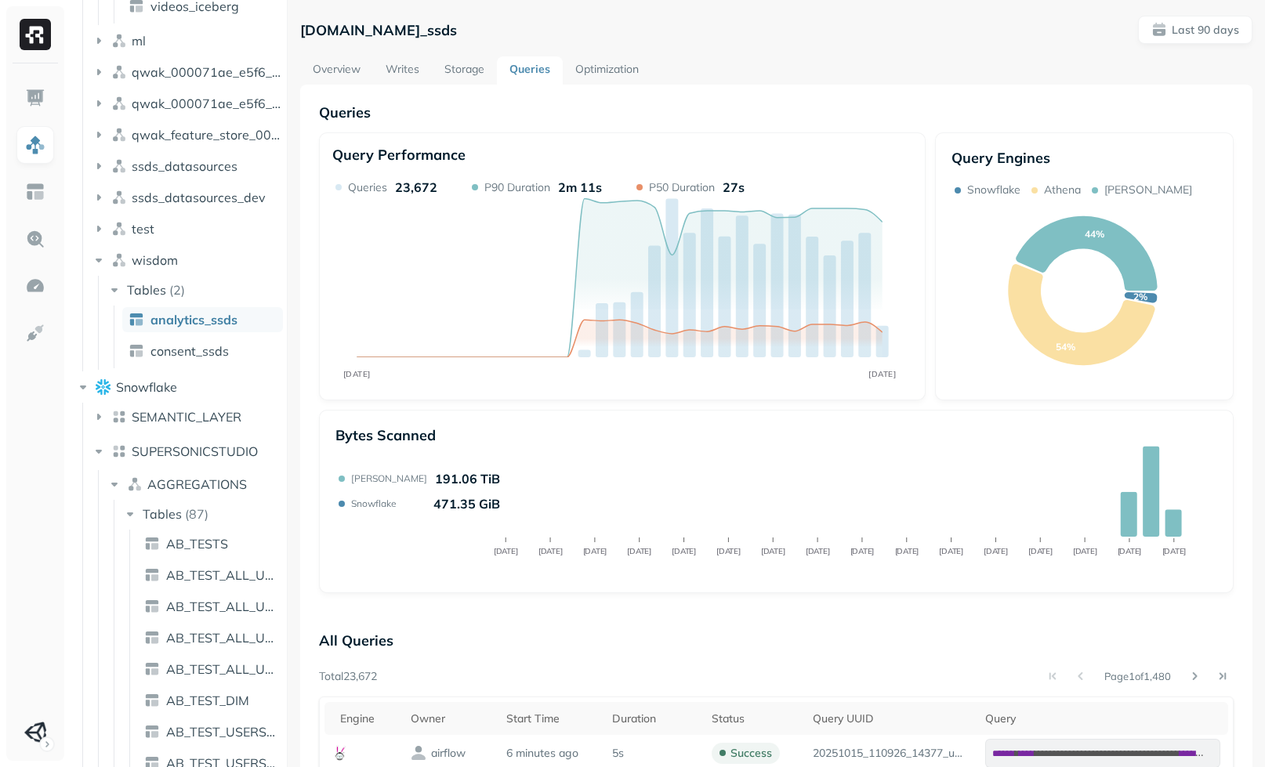
click at [433, 500] on p "471.35 GiB" at bounding box center [466, 504] width 67 height 16
click at [490, 441] on icon "Jul 17 Jul 23 Jul 29 Aug 04 Aug 10 Aug 16 Aug 22 Aug 28 Sep 03 Sep 09 Sep 15 Se…" at bounding box center [844, 501] width 730 height 151
click at [42, 237] on img at bounding box center [35, 239] width 20 height 20
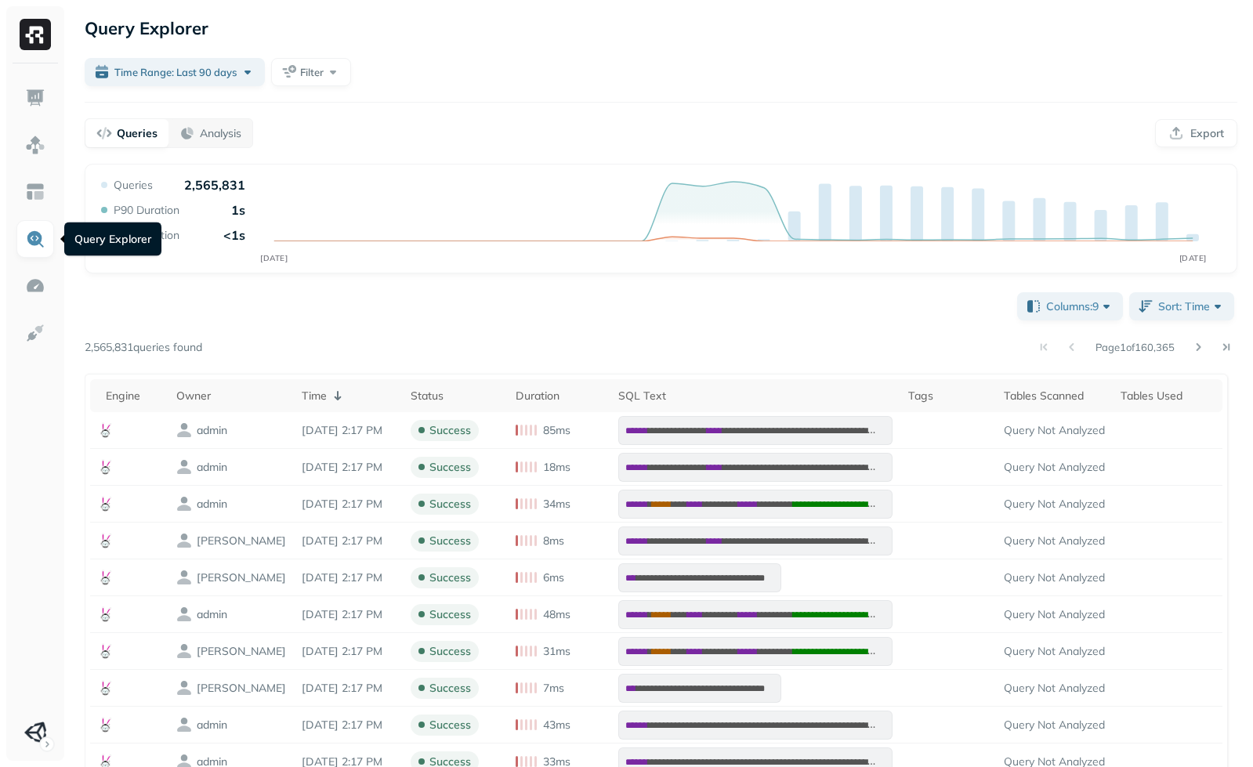
drag, startPoint x: 574, startPoint y: 119, endPoint x: 586, endPoint y: 124, distance: 12.7
click at [574, 119] on div "Queries Analysis Export" at bounding box center [661, 133] width 1153 height 30
click at [1185, 294] on button "Sort: Time" at bounding box center [1182, 306] width 105 height 28
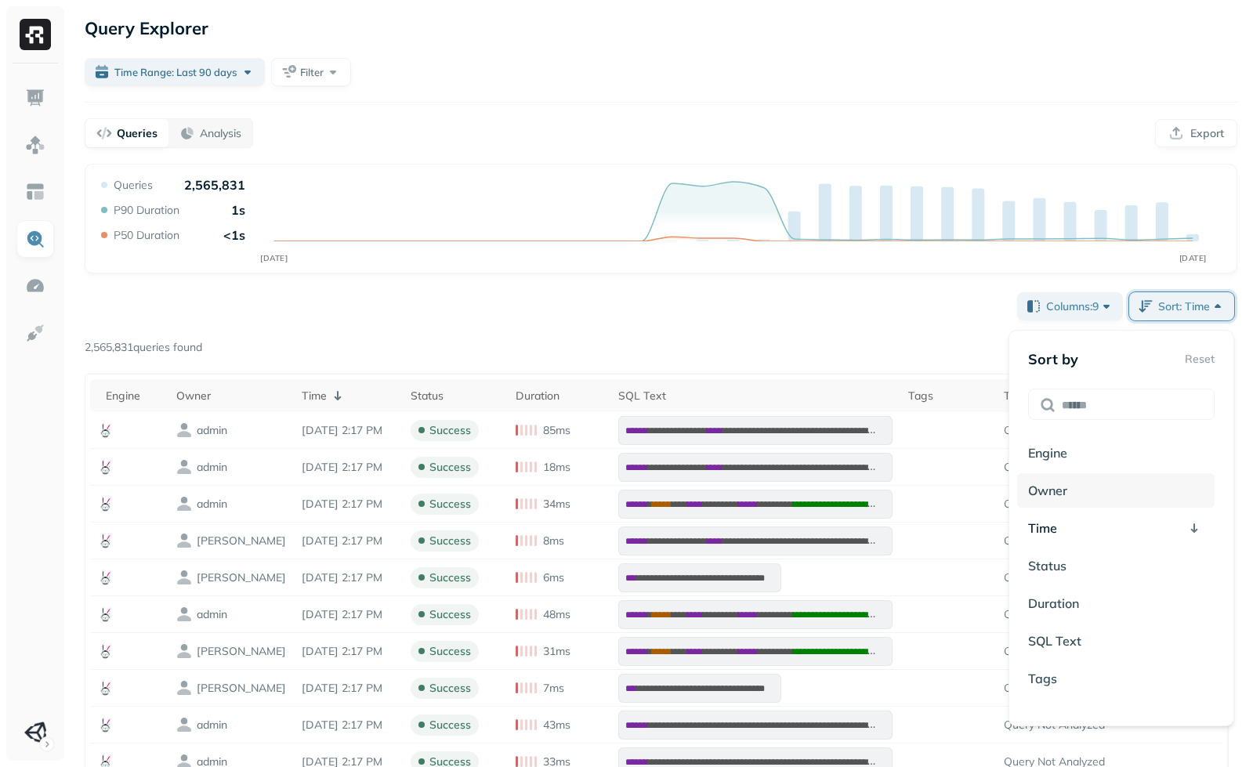
click at [1086, 488] on div "Owner" at bounding box center [1117, 490] width 198 height 34
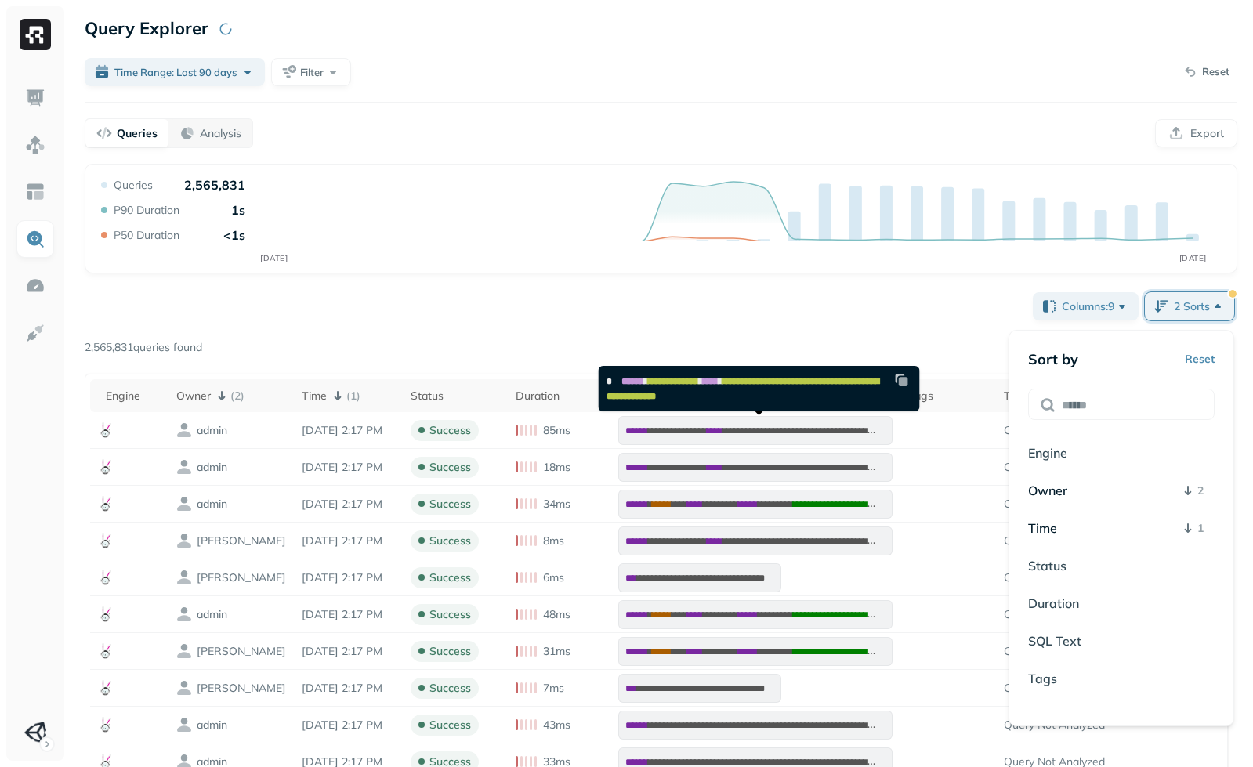
click at [438, 299] on div "**********" at bounding box center [661, 647] width 1153 height 717
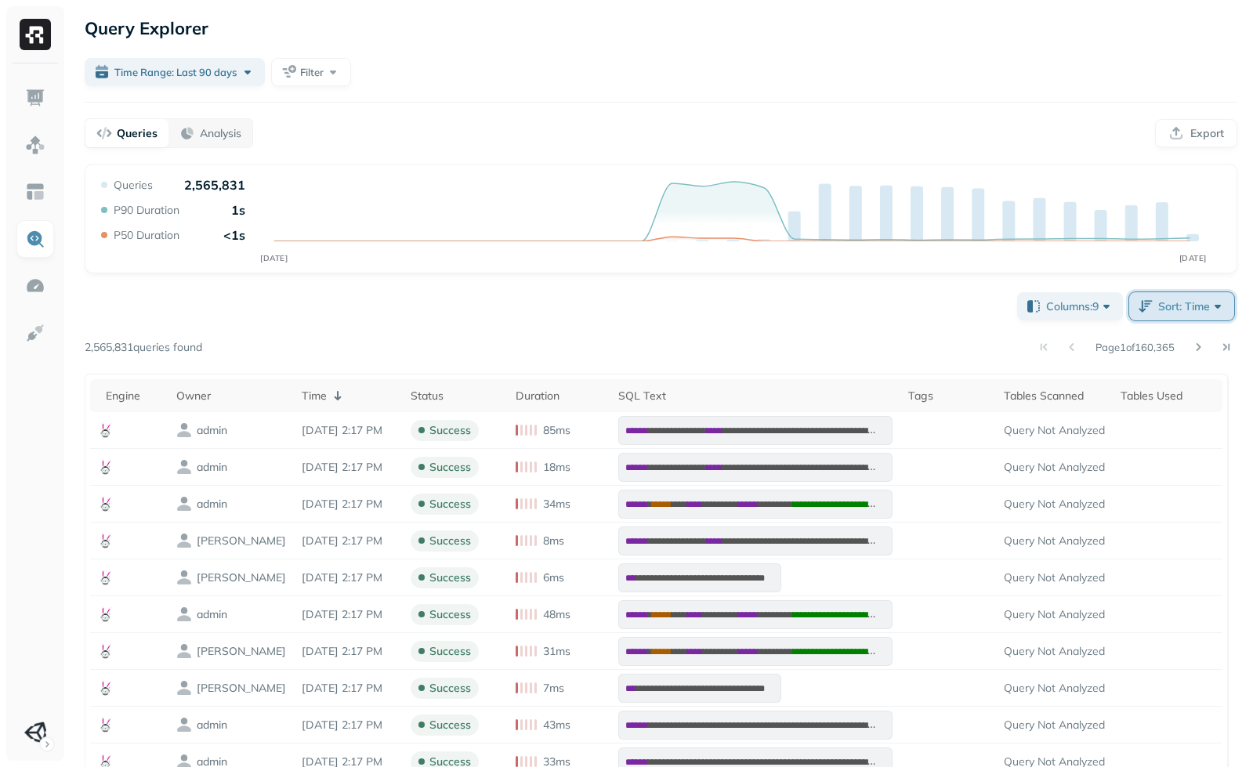
click at [1192, 303] on span "Sort: Time" at bounding box center [1192, 307] width 67 height 16
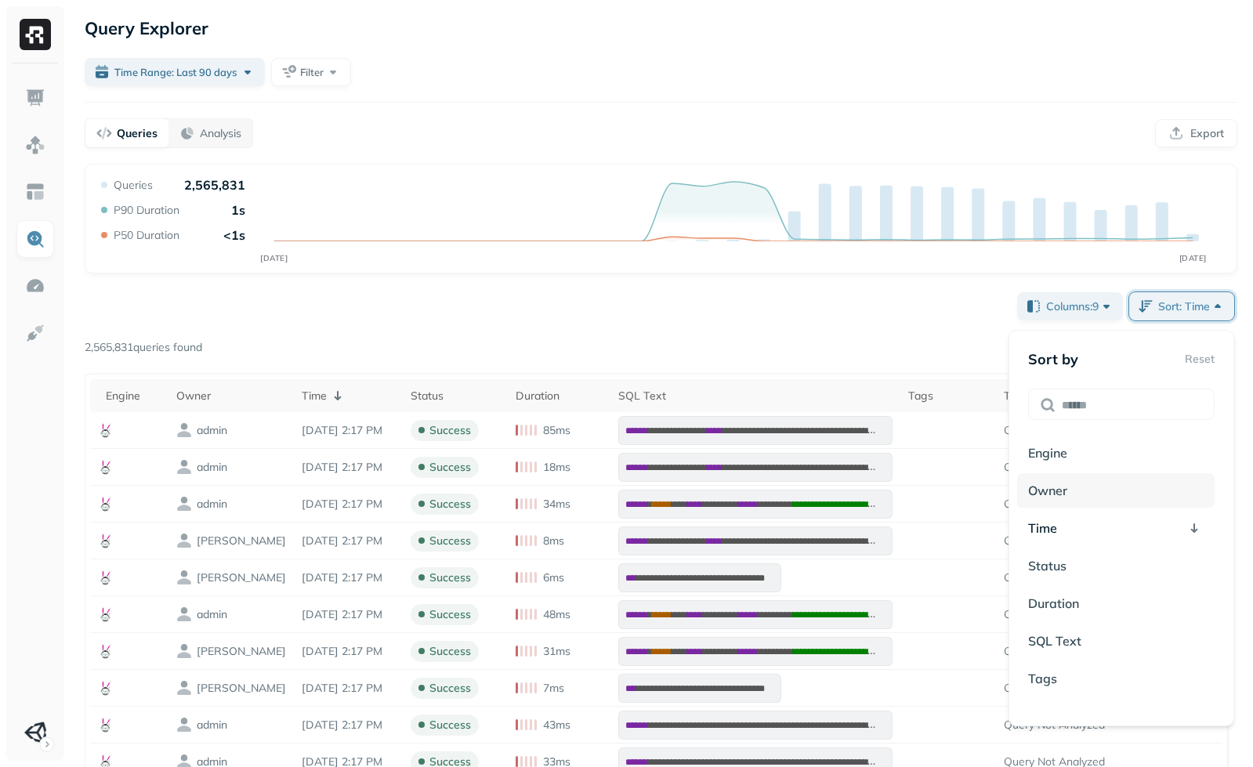
click at [1072, 498] on div "Owner" at bounding box center [1117, 490] width 198 height 34
click at [706, 312] on div "**********" at bounding box center [661, 647] width 1153 height 717
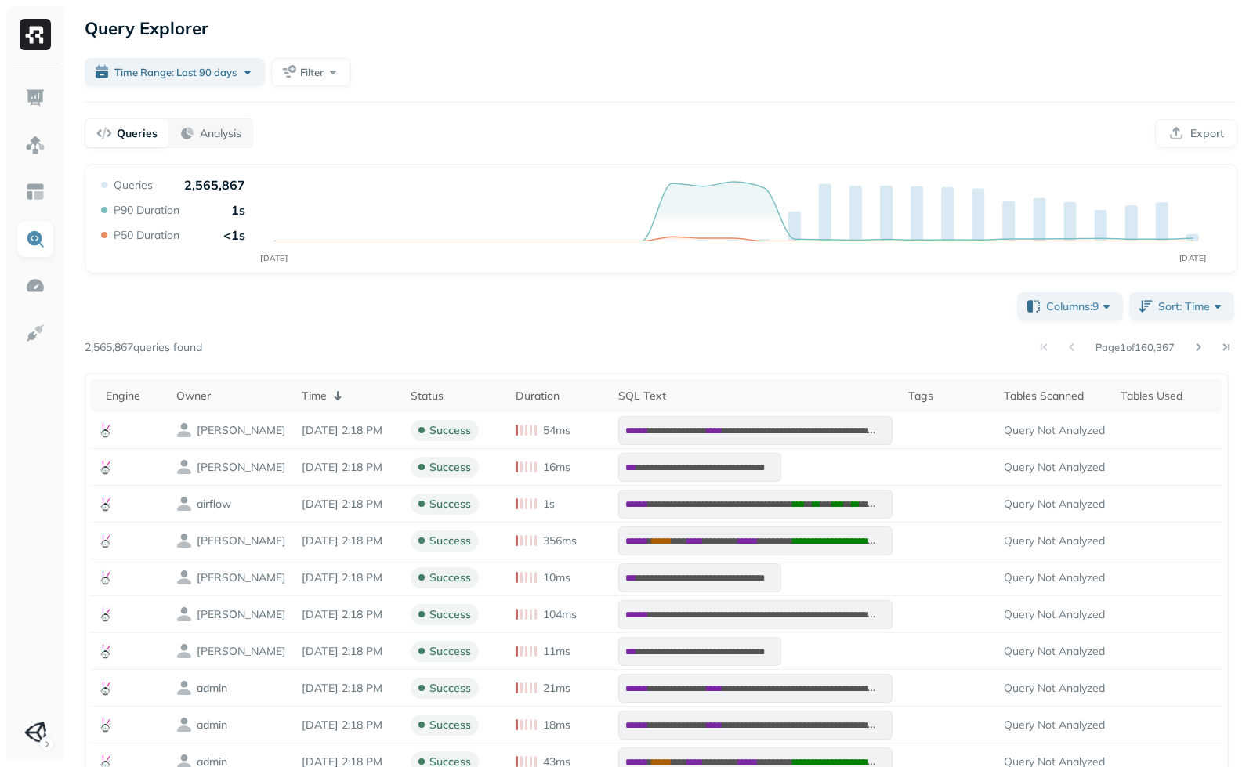
click at [350, 347] on div "Page 1 of 160,367" at bounding box center [720, 347] width 1036 height 22
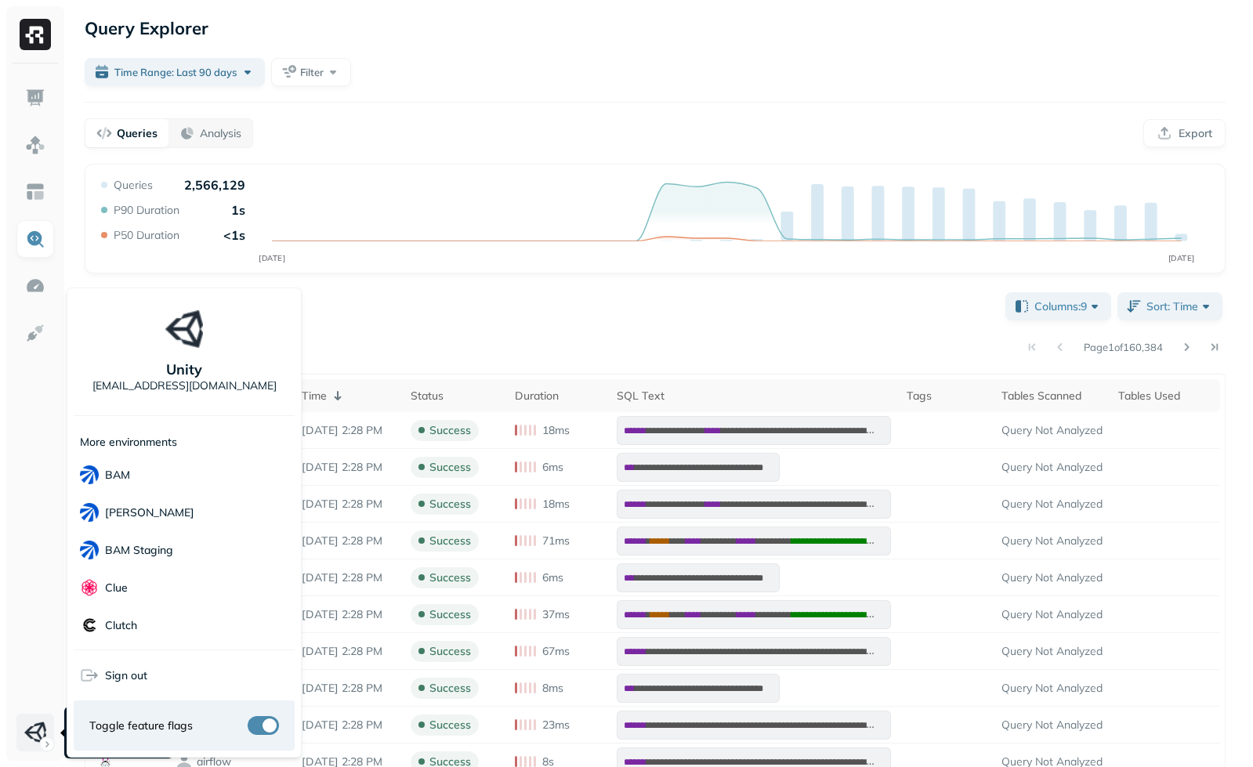
click at [28, 725] on html "**********" at bounding box center [626, 510] width 1253 height 1021
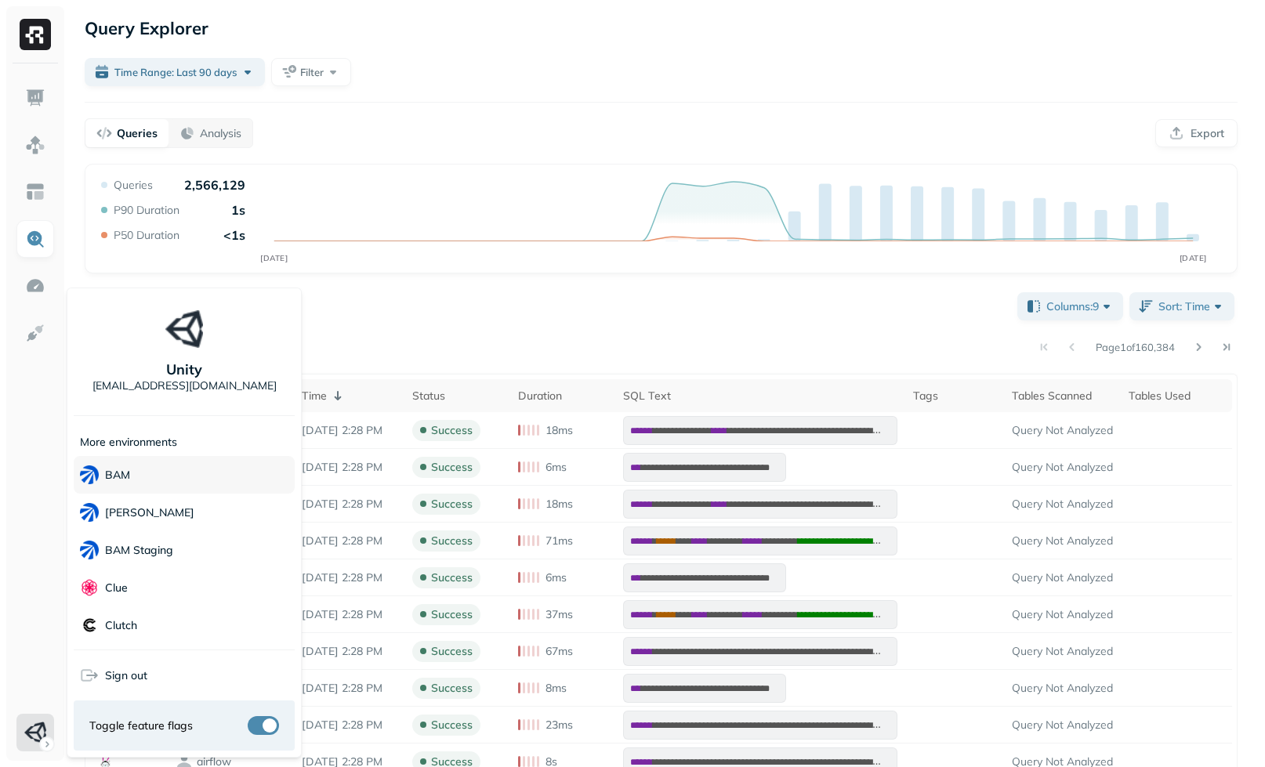
click at [153, 480] on div "BAM" at bounding box center [184, 475] width 221 height 38
